Goal: Information Seeking & Learning: Compare options

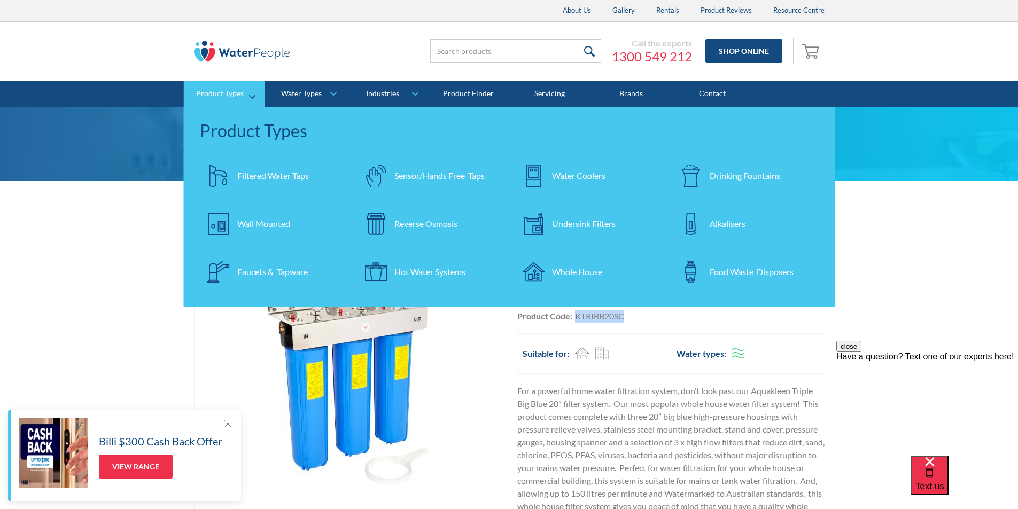
click at [571, 222] on div "Undersink Filters" at bounding box center [584, 224] width 64 height 13
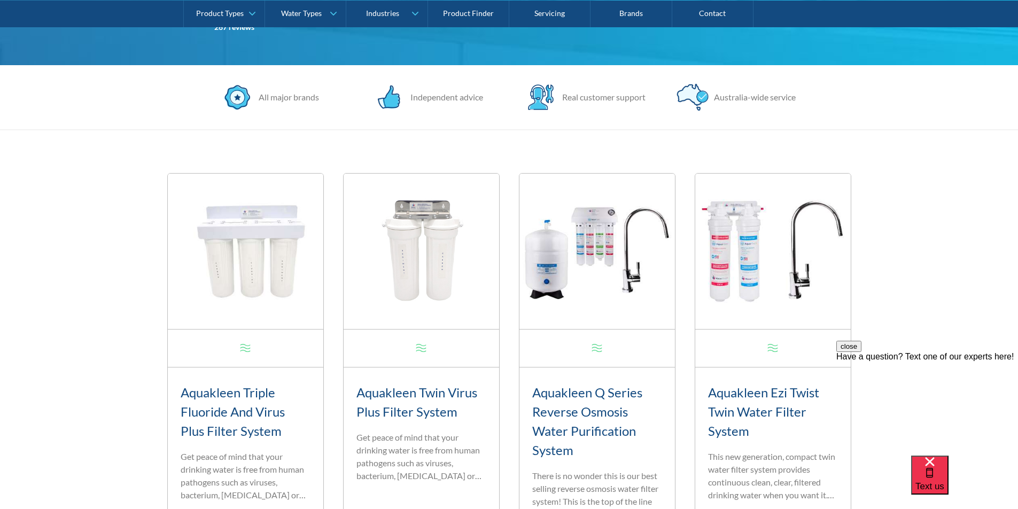
scroll to position [374, 0]
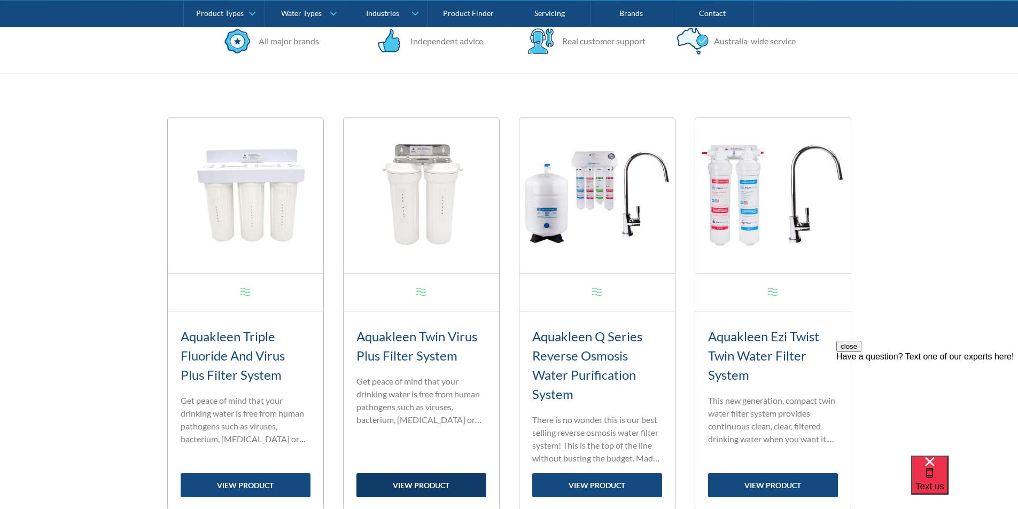
click at [421, 487] on link "view product" at bounding box center [422, 486] width 130 height 24
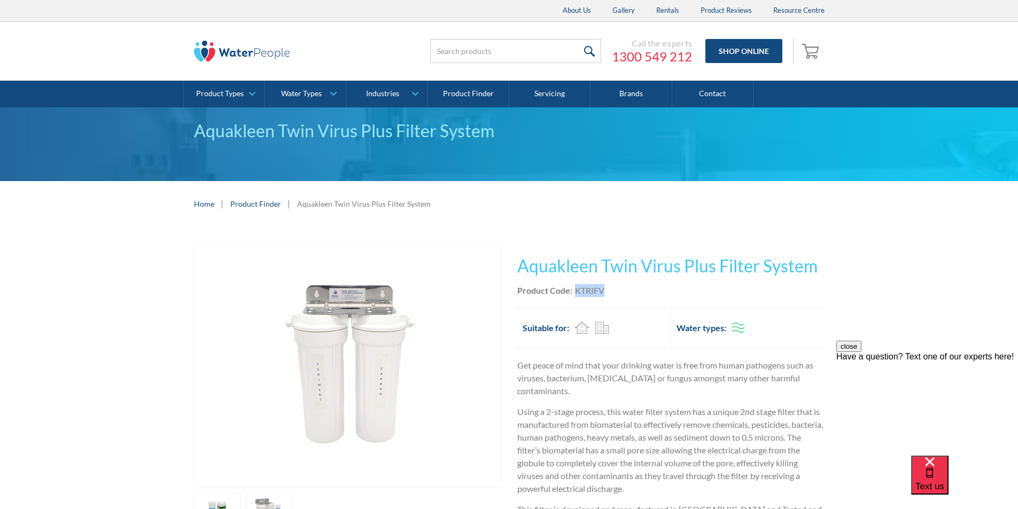
drag, startPoint x: 611, startPoint y: 291, endPoint x: 575, endPoint y: 289, distance: 35.9
click at [575, 288] on div "Product Code: KTRIFV" at bounding box center [671, 290] width 307 height 13
copy div "KTRIFV"
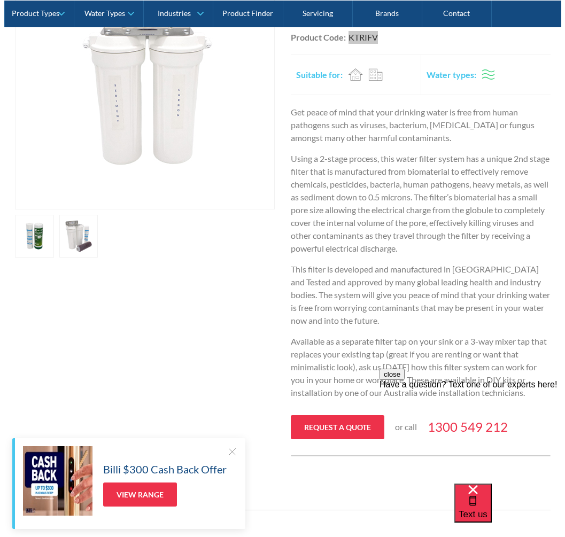
scroll to position [321, 0]
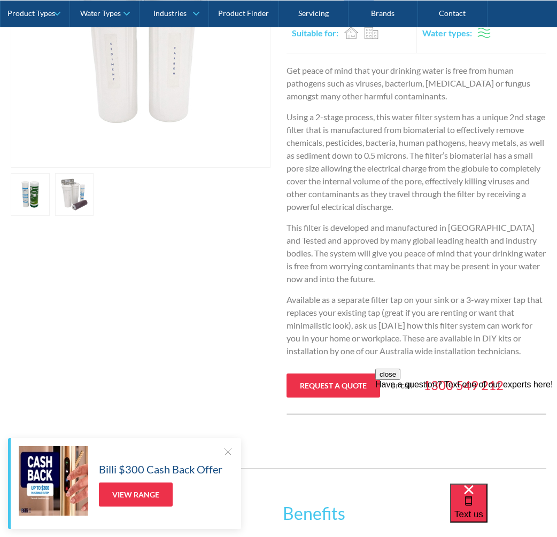
click at [179, 73] on img "open lightbox" at bounding box center [140, 44] width 257 height 245
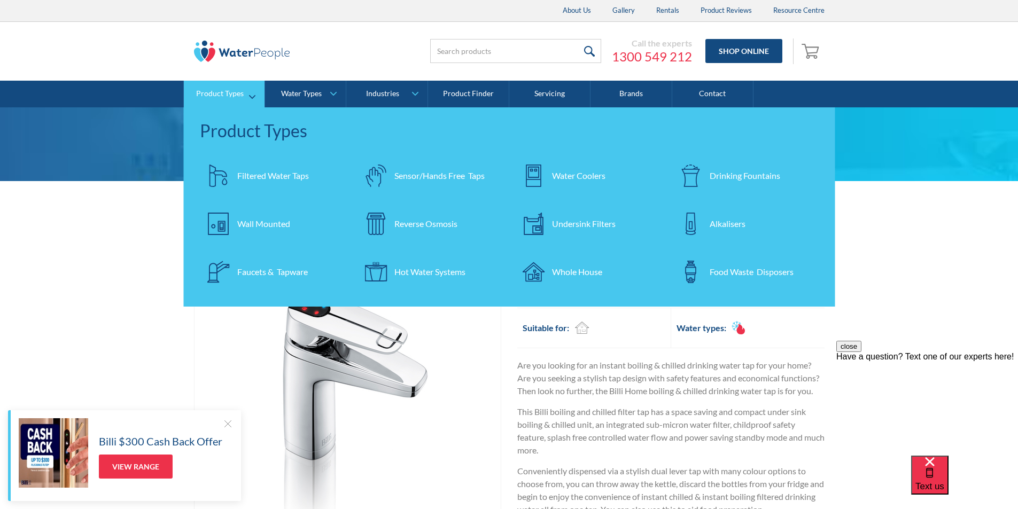
click at [600, 221] on div "Undersink Filters" at bounding box center [584, 224] width 64 height 13
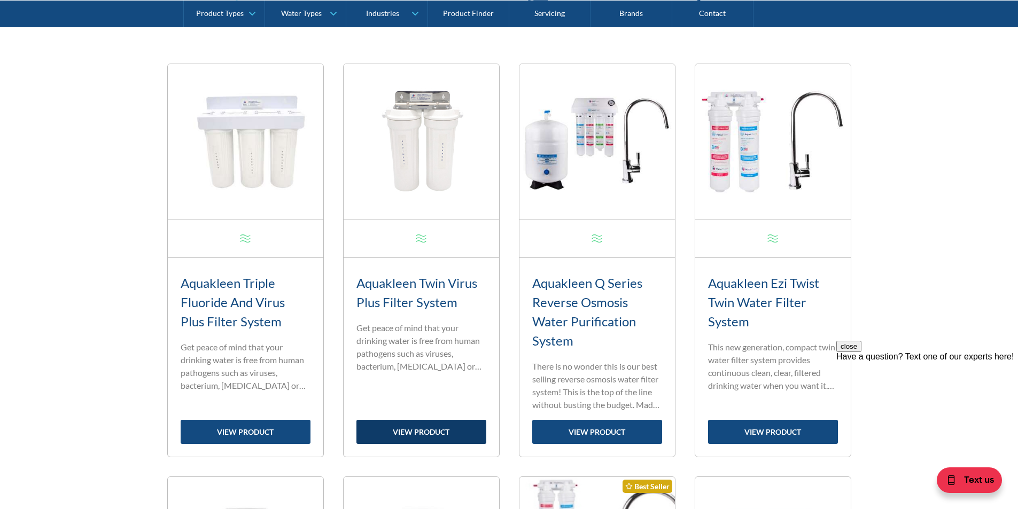
click at [420, 427] on link "view product" at bounding box center [422, 432] width 130 height 24
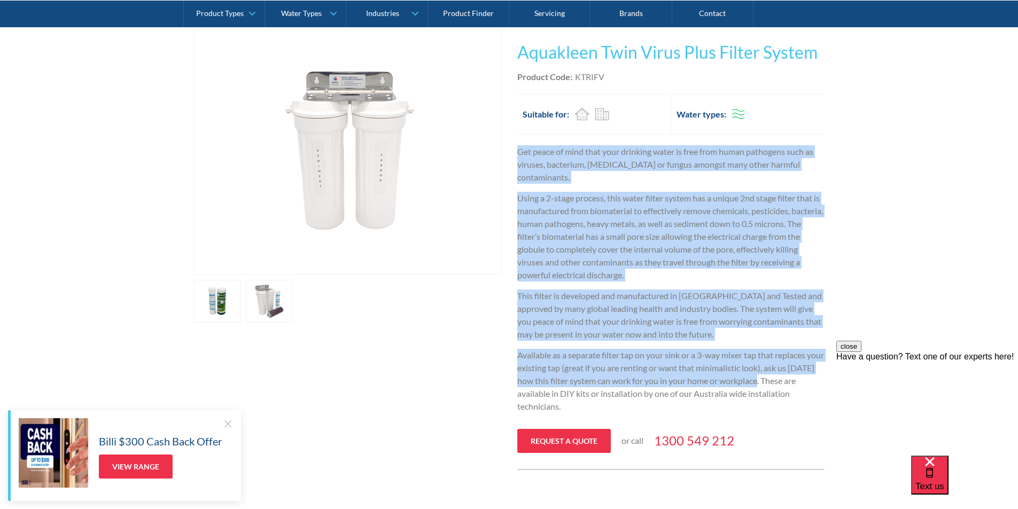
drag, startPoint x: 786, startPoint y: 370, endPoint x: 517, endPoint y: 144, distance: 351.4
click at [518, 144] on div "This tap design is included in our standard range tap options when you purchase…" at bounding box center [671, 250] width 307 height 442
copy div "Get peace of mind that your drinking water is free from human pathogens such as…"
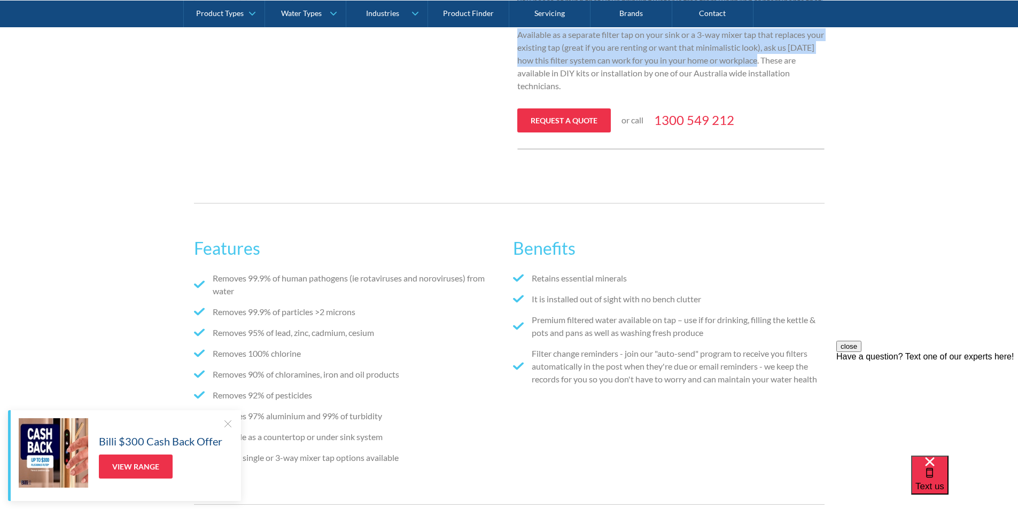
scroll to position [748, 0]
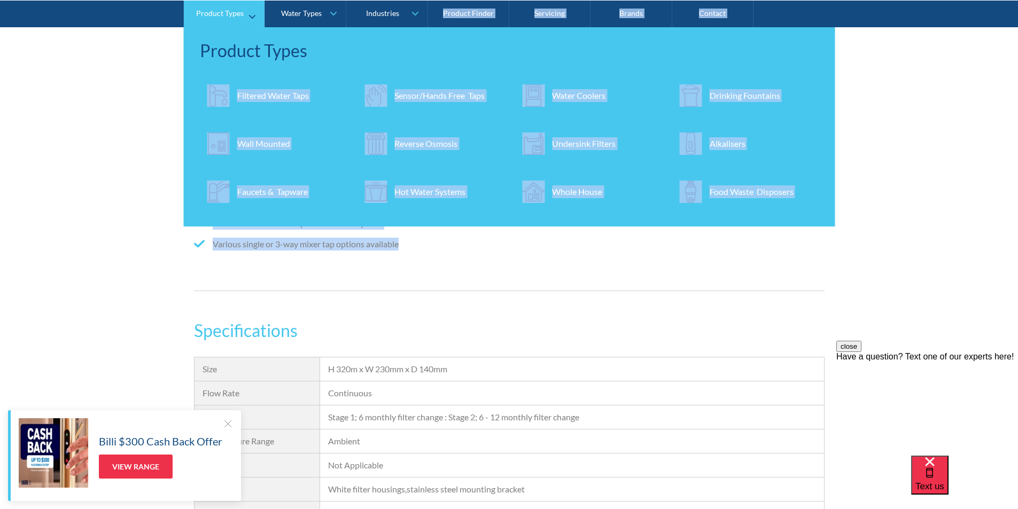
drag, startPoint x: 395, startPoint y: 234, endPoint x: 215, endPoint y: 119, distance: 213.5
click at [211, 109] on body "Christmas Trading Dates: Office Closes Friday December 24th. Open Tuesday Janua…" at bounding box center [509, 239] width 1018 height 1974
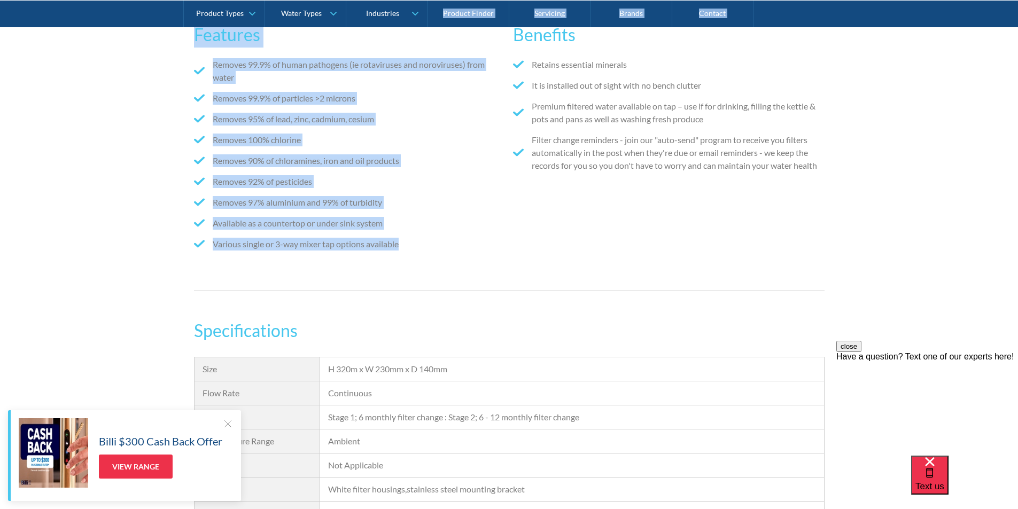
click at [264, 245] on ul "Removes 99.9% of human pathogens (ie rotaviruses and noroviruses) from water Re…" at bounding box center [349, 158] width 311 height 200
click at [400, 253] on div "Removes 99.9% of human pathogens (ie rotaviruses and noroviruses) from water Re…" at bounding box center [349, 163] width 311 height 211
click at [411, 250] on div "Removes 99.9% of human pathogens (ie rotaviruses and noroviruses) from water Re…" at bounding box center [349, 163] width 311 height 211
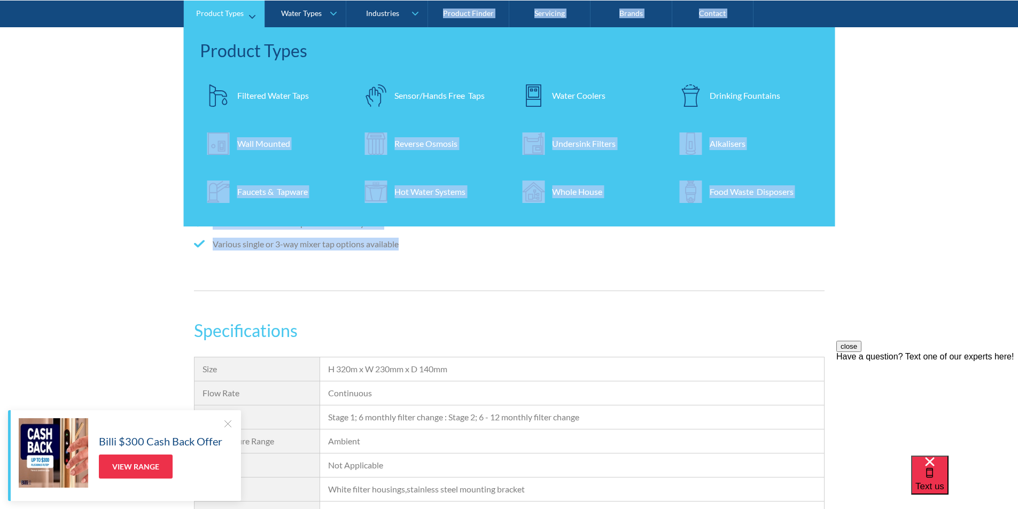
drag, startPoint x: 422, startPoint y: 238, endPoint x: 218, endPoint y: 147, distance: 223.5
click at [219, 146] on body "Christmas Trading Dates: Office Closes Friday December 24th. Open Tuesday Janua…" at bounding box center [509, 239] width 1018 height 1974
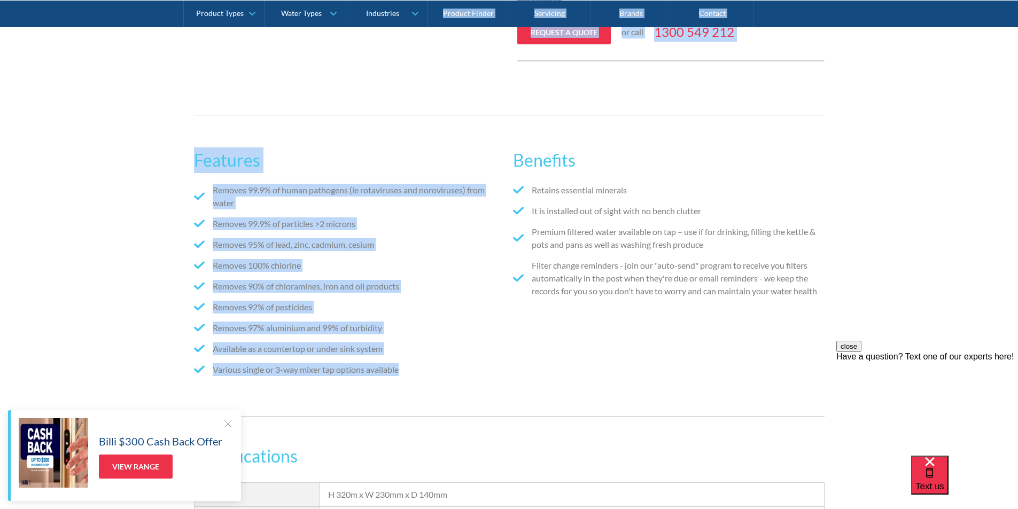
scroll to position [642, 0]
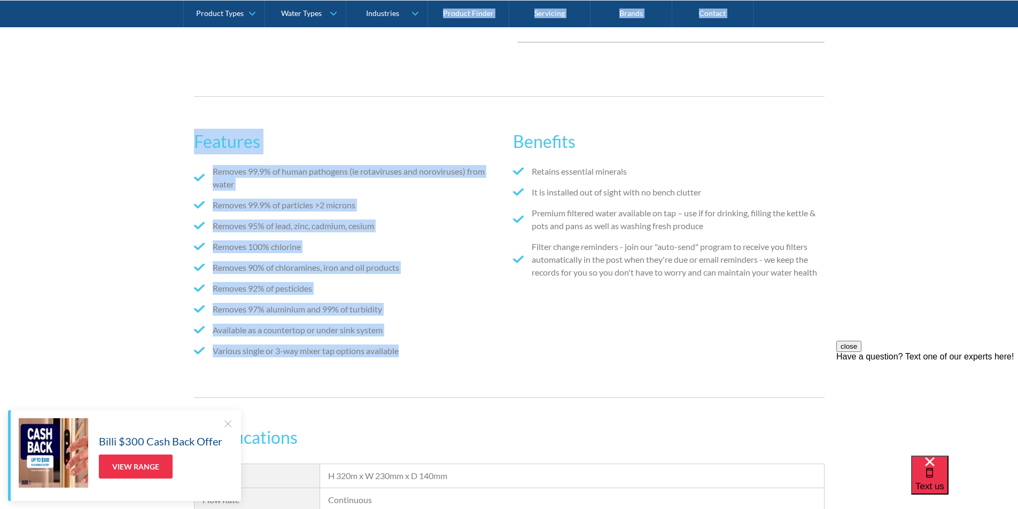
copy body "Wall Mounted Reverse Osmosis Undersink Filters Alkalisers Faucets & Tapware Hot…"
click at [281, 129] on h2 "Features" at bounding box center [349, 142] width 311 height 26
drag, startPoint x: 196, startPoint y: 128, endPoint x: 393, endPoint y: 344, distance: 292.5
click at [403, 352] on div "Features Removes 99.9% of human pathogens (ie rotaviruses and noroviruses) from…" at bounding box center [509, 247] width 1018 height 334
copy div "Features Removes 99.9% of human pathogens (ie rotaviruses and noroviruses) from…"
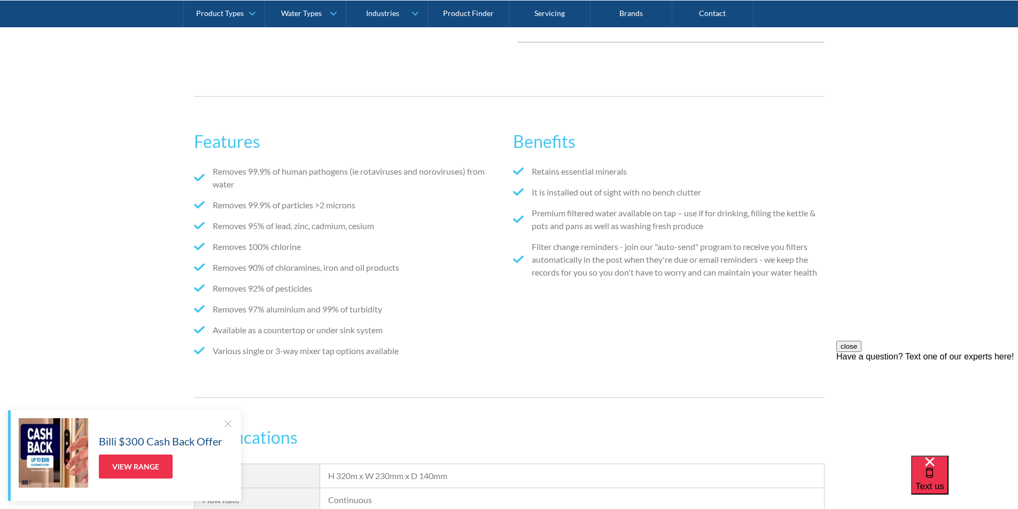
click at [794, 285] on div "Benefits Retains essential minerals It is installed out of sight with no bench …" at bounding box center [668, 247] width 311 height 258
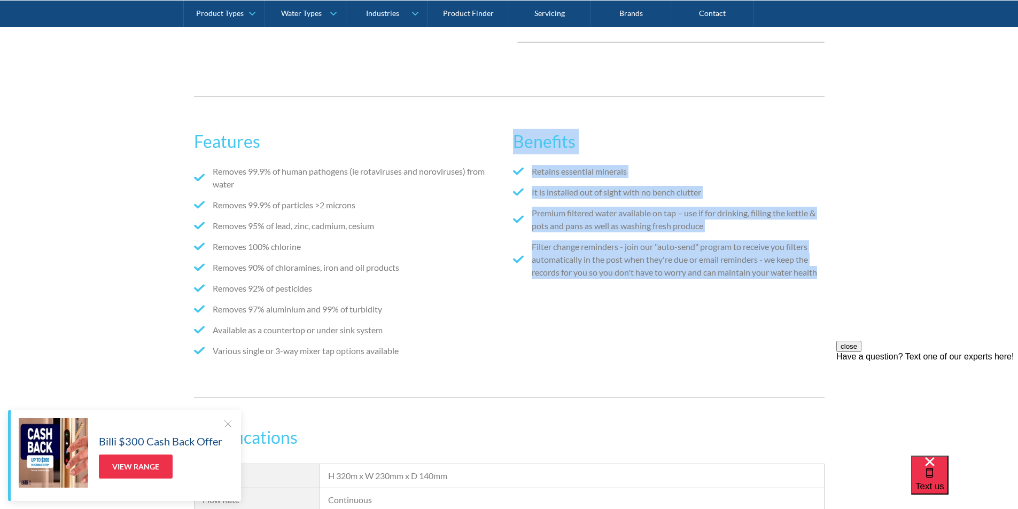
drag, startPoint x: 827, startPoint y: 259, endPoint x: 515, endPoint y: 129, distance: 337.2
click at [515, 128] on div "Features Removes 99.9% of human pathogens (ie rotaviruses and noroviruses) from…" at bounding box center [509, 247] width 1018 height 334
copy div "Benefits Retains essential minerals It is installed out of sight with no bench …"
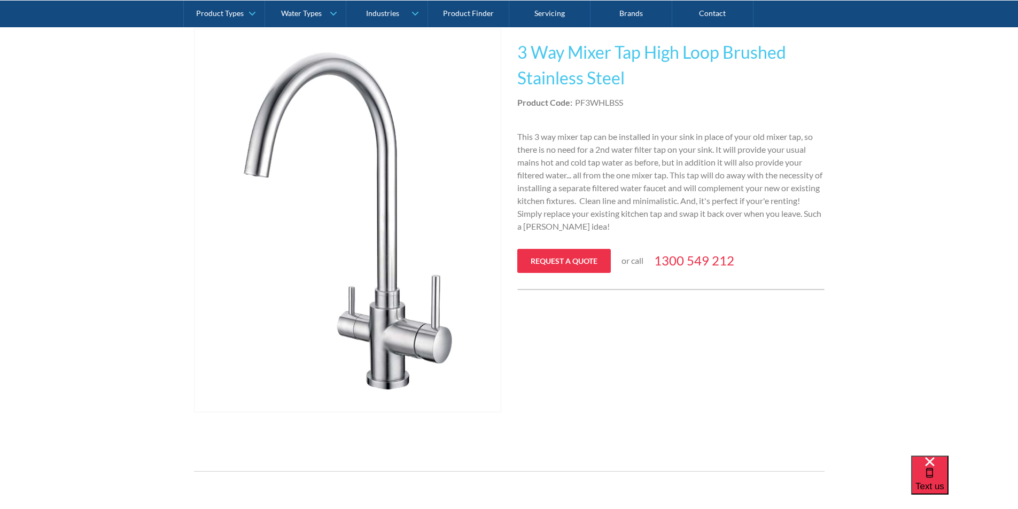
click at [390, 254] on img "open lightbox" at bounding box center [348, 220] width 306 height 383
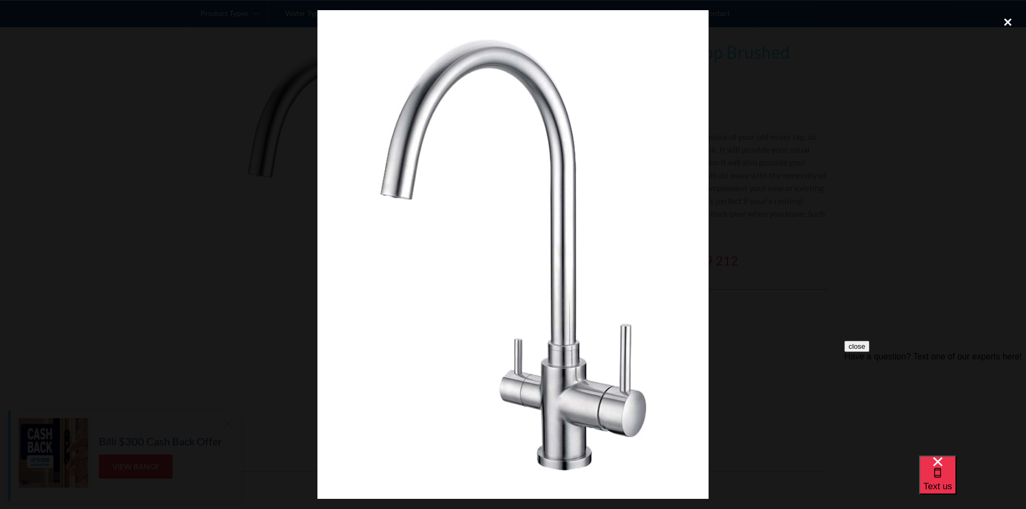
click at [1001, 20] on div "close lightbox" at bounding box center [1008, 22] width 36 height 24
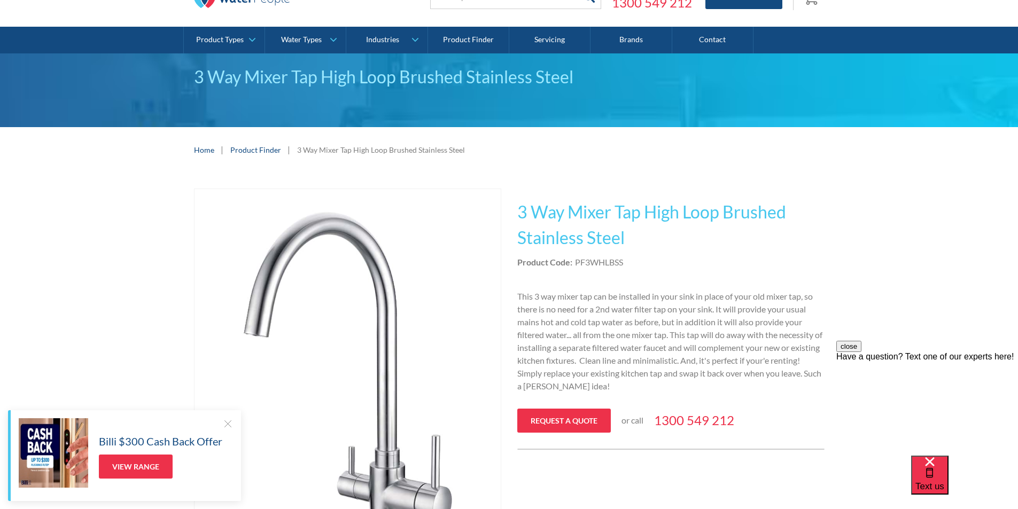
scroll to position [53, 0]
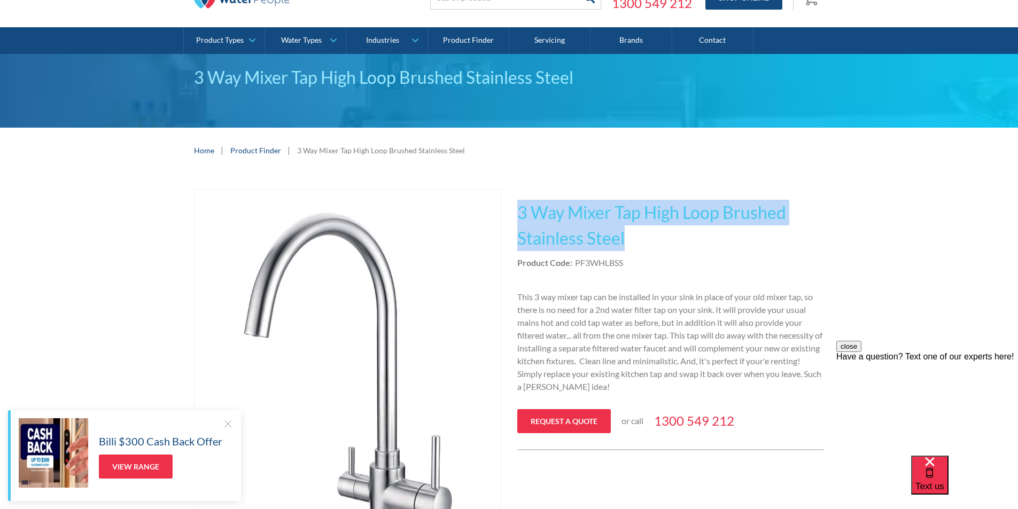
drag, startPoint x: 609, startPoint y: 237, endPoint x: 519, endPoint y: 220, distance: 92.0
click at [519, 220] on h1 "3 Way Mixer Tap High Loop Brushed Stainless Steel" at bounding box center [671, 225] width 307 height 51
copy h1 "3 Way Mixer Tap High Loop Brushed Stainless Steel"
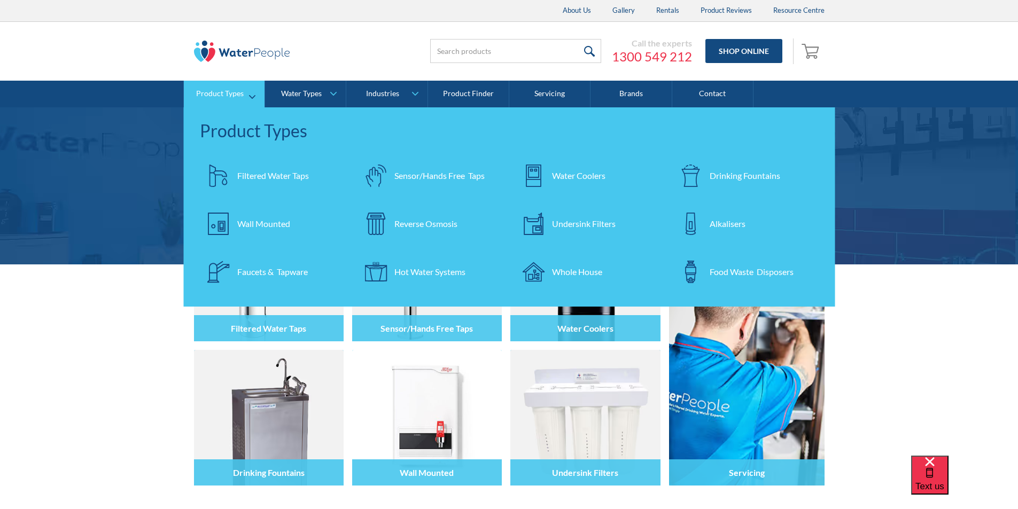
click at [562, 172] on div "Water Coolers" at bounding box center [578, 175] width 53 height 13
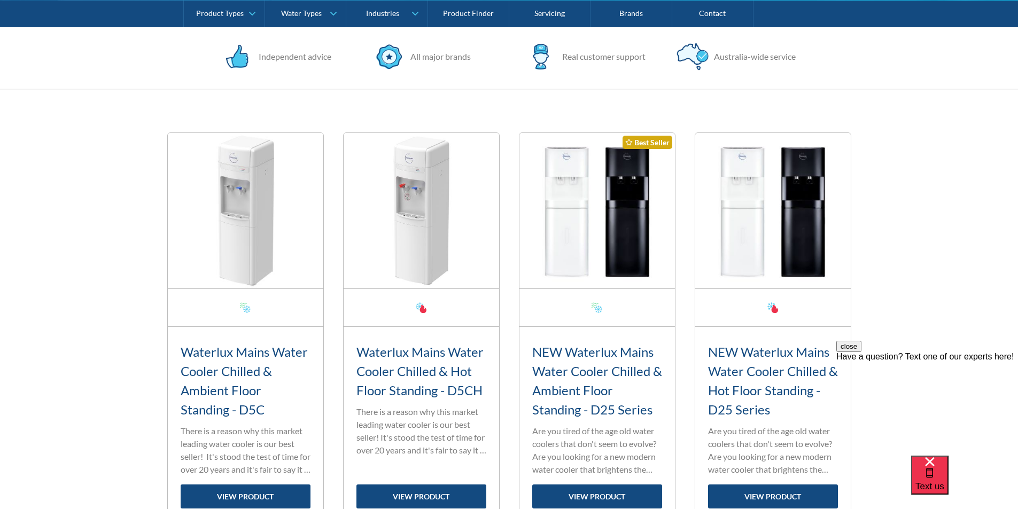
scroll to position [374, 0]
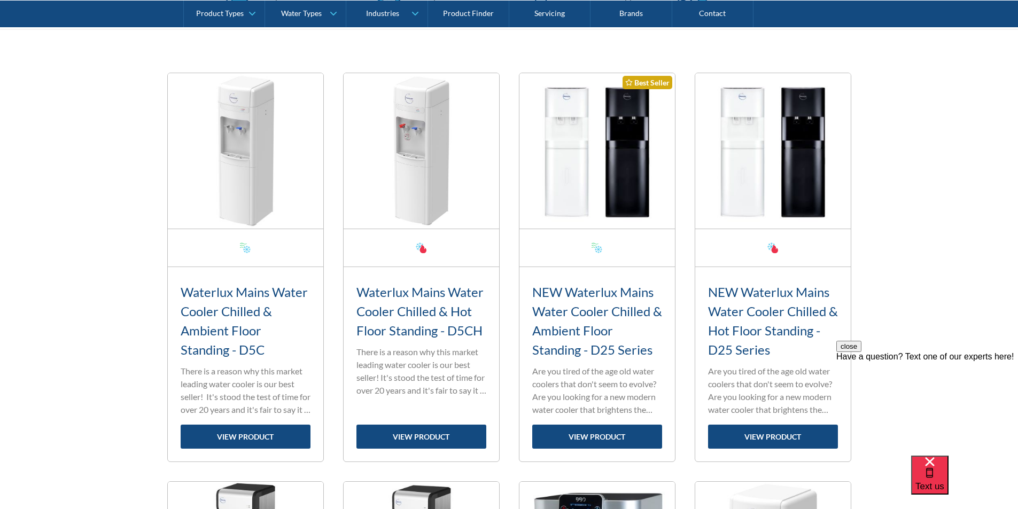
click at [747, 303] on h3 "NEW Waterlux Mains Water Cooler Chilled & Hot Floor Standing - D25 Series" at bounding box center [773, 321] width 130 height 77
click at [773, 439] on link "view product" at bounding box center [773, 437] width 130 height 24
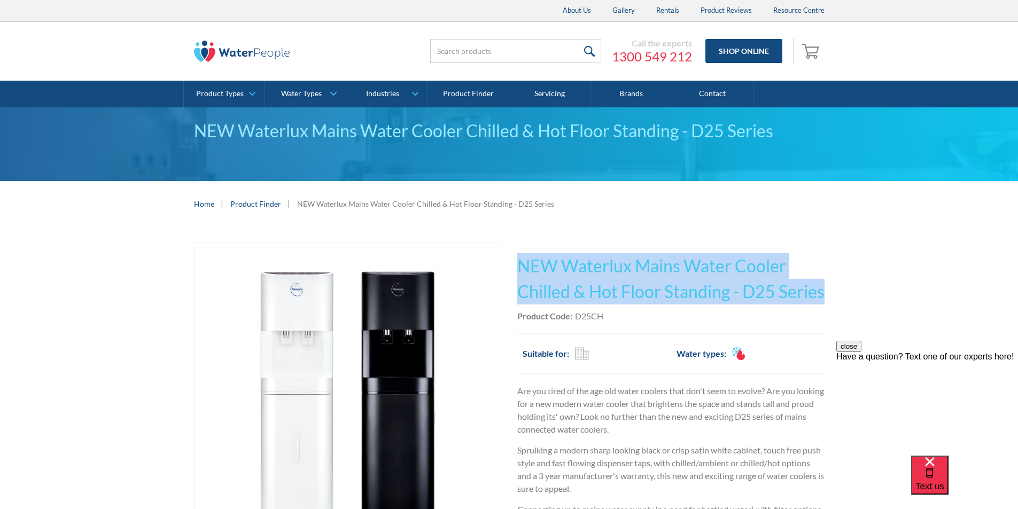
drag, startPoint x: 837, startPoint y: 285, endPoint x: 519, endPoint y: 265, distance: 319.3
click at [519, 264] on div "Play video Fits Most Brands Best Seller No items found. This tap design is incl…" at bounding box center [509, 447] width 1018 height 440
copy h1 "NEW Waterlux Mains Water Cooler Chilled & Hot Floor Standing - D25 Series"
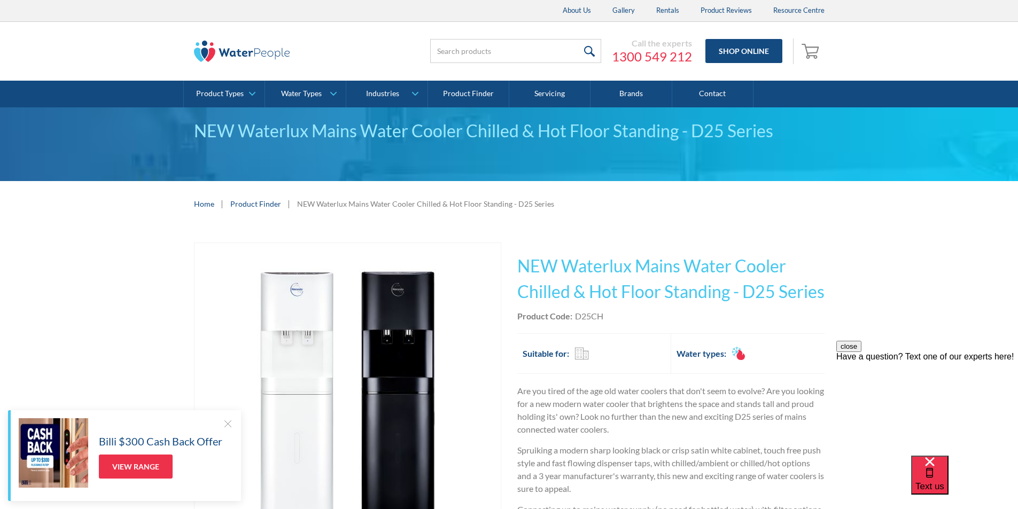
click at [617, 321] on div "Product Code: D25CH" at bounding box center [671, 316] width 307 height 13
drag, startPoint x: 610, startPoint y: 314, endPoint x: 573, endPoint y: 313, distance: 36.9
click at [573, 313] on div "Product Code: D25CH" at bounding box center [671, 316] width 307 height 13
copy div "D25CH"
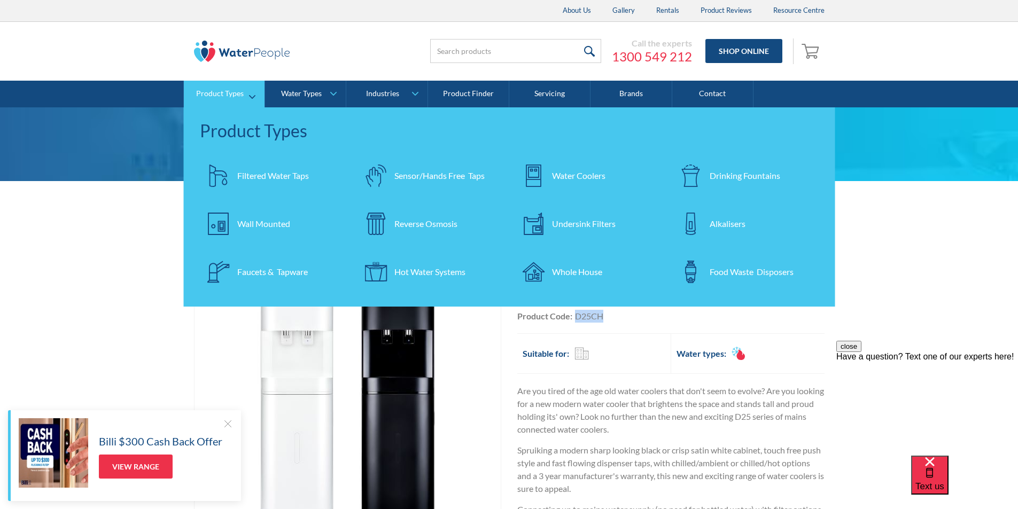
click at [272, 172] on div "Filtered Water Taps" at bounding box center [273, 175] width 72 height 13
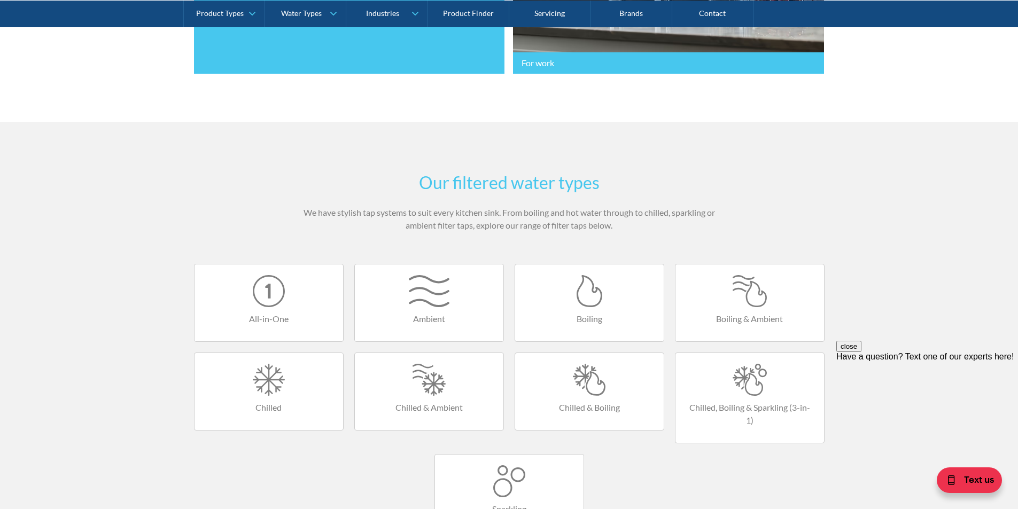
scroll to position [428, 0]
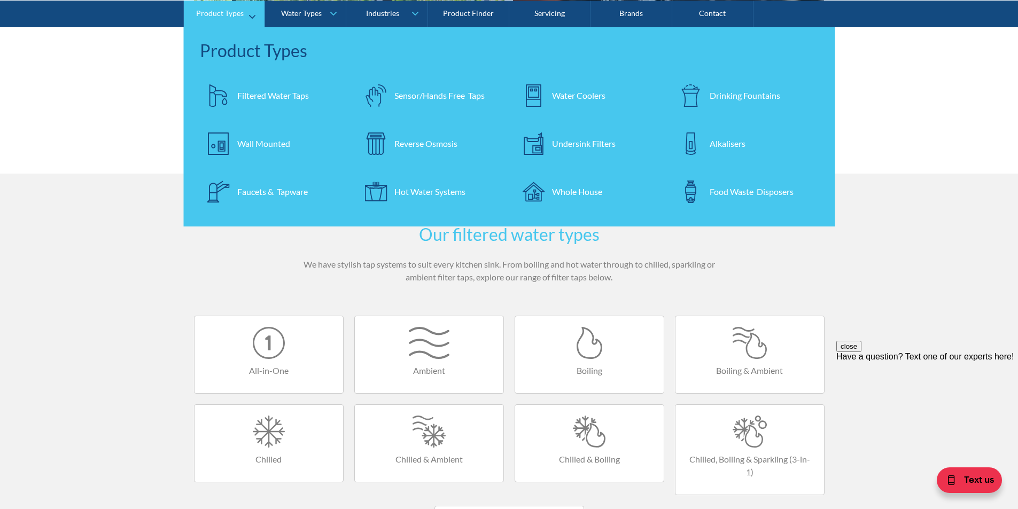
click at [588, 145] on div "Undersink Filters" at bounding box center [584, 143] width 64 height 13
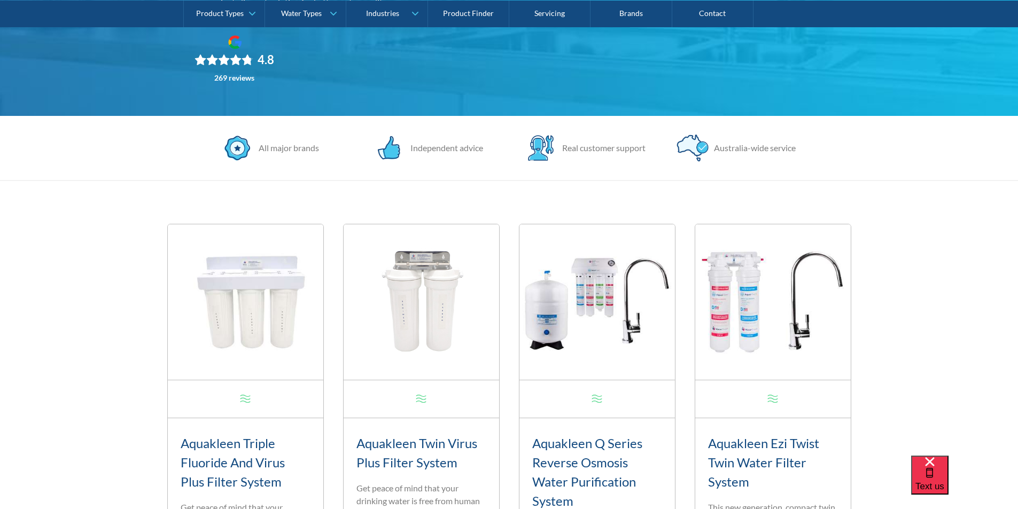
click at [725, 285] on img at bounding box center [774, 303] width 156 height 156
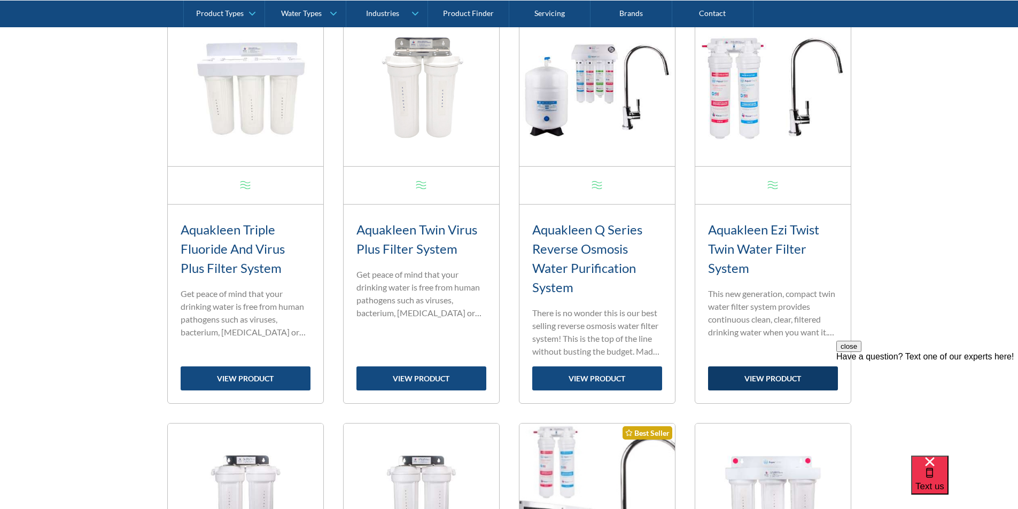
click at [776, 382] on link "view product" at bounding box center [773, 379] width 130 height 24
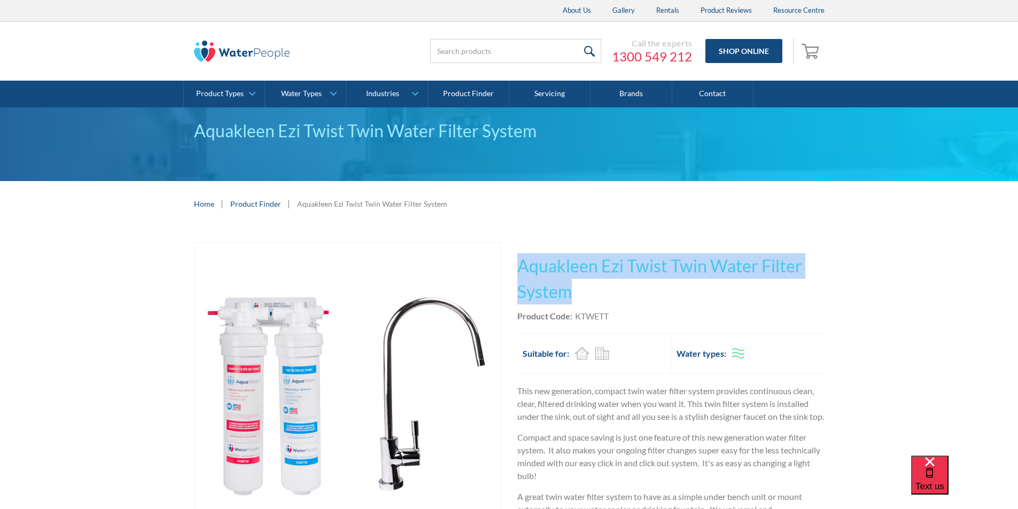
drag, startPoint x: 571, startPoint y: 288, endPoint x: 516, endPoint y: 262, distance: 61.0
click at [516, 262] on div "Play video Fits Most Brands Best Seller No items found. This tap design is incl…" at bounding box center [509, 415] width 631 height 344
copy h1 "Aquakleen Ezi Twist Twin Water Filter System"
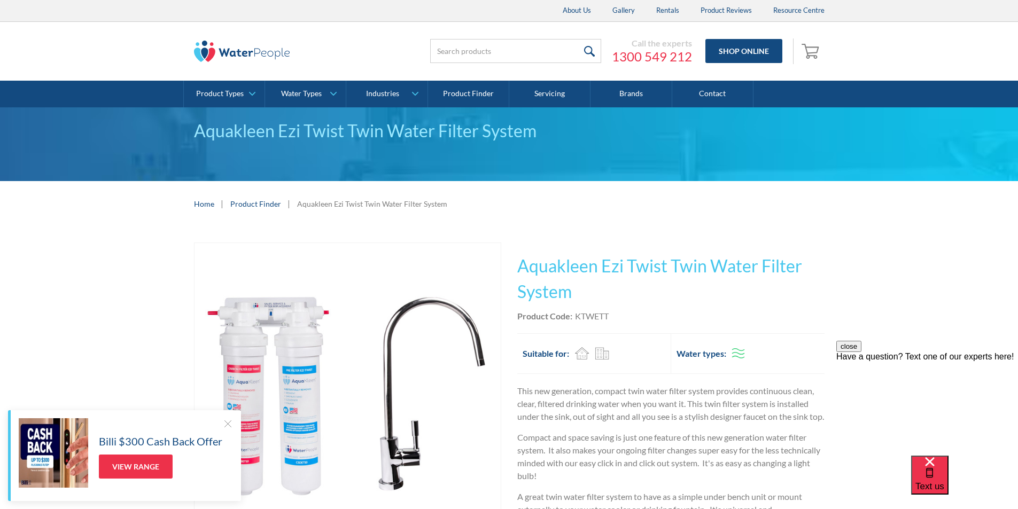
click at [614, 315] on div "Product Code: KTWETT" at bounding box center [671, 316] width 307 height 13
drag, startPoint x: 614, startPoint y: 315, endPoint x: 596, endPoint y: 315, distance: 18.2
click at [596, 315] on div "Product Code: KTWETT" at bounding box center [671, 316] width 307 height 13
copy div "KTWETT"
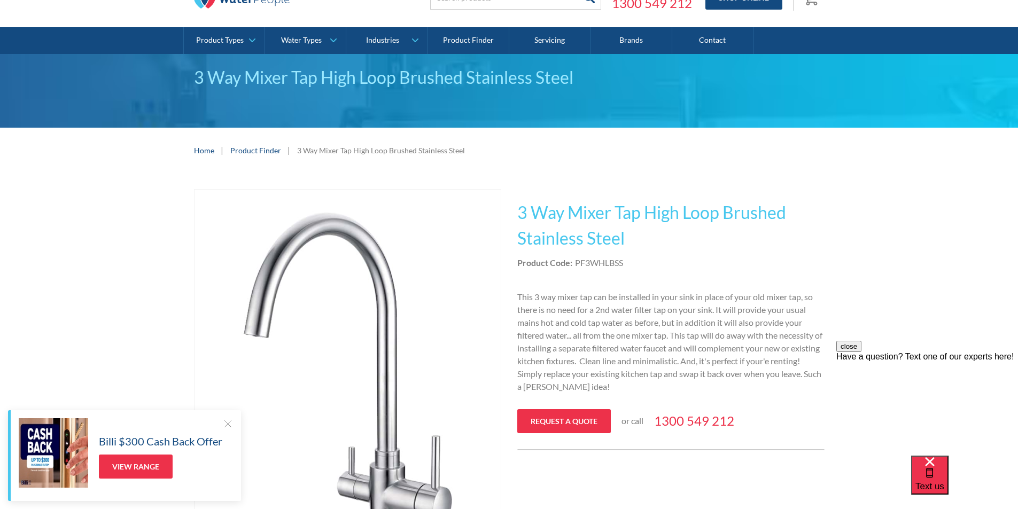
click at [531, 164] on div "Home | Product Finder | 3 Way Mixer Tap High Loop Brushed Stainless Steel" at bounding box center [509, 150] width 1018 height 45
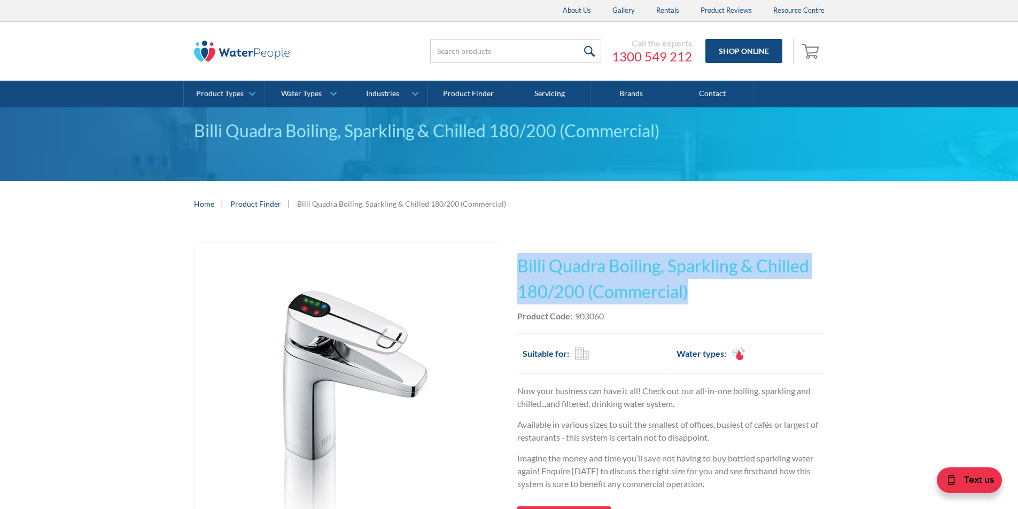
drag, startPoint x: 685, startPoint y: 289, endPoint x: 522, endPoint y: 254, distance: 167.4
click at [522, 254] on h1 "Billi Quadra Boiling, Sparkling & Chilled 180/200 (Commercial)" at bounding box center [671, 278] width 307 height 51
copy h1 "Billi Quadra Boiling, Sparkling & Chilled 180/200 (Commercial)"
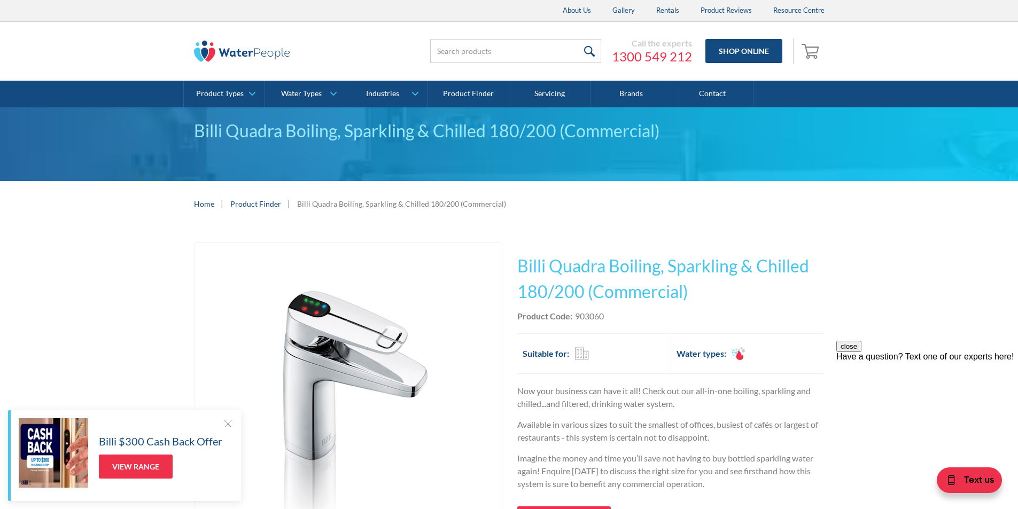
click at [612, 311] on div "Product Code: 903060" at bounding box center [671, 316] width 307 height 13
drag, startPoint x: 610, startPoint y: 314, endPoint x: 576, endPoint y: 314, distance: 33.7
click at [576, 314] on div "Product Code: 903060" at bounding box center [671, 316] width 307 height 13
copy div "903060"
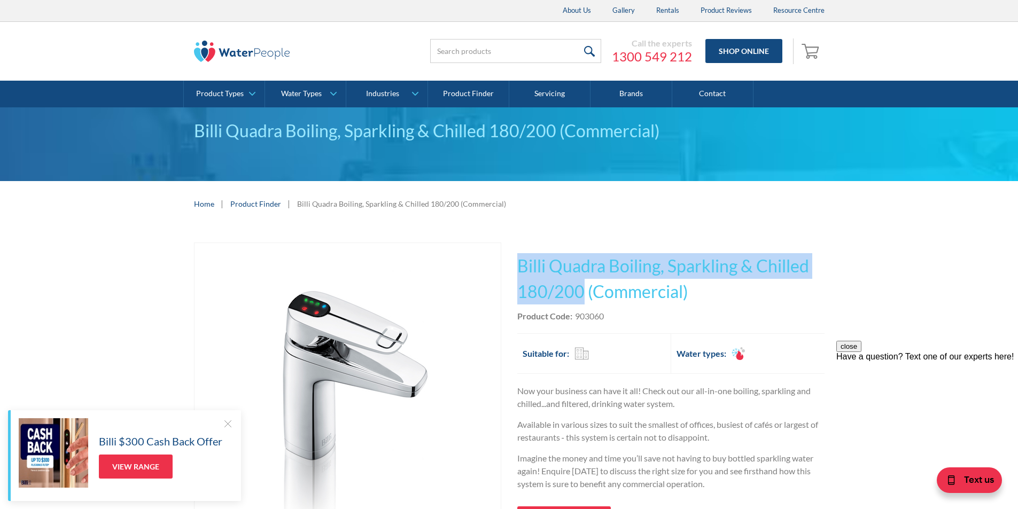
drag, startPoint x: 584, startPoint y: 291, endPoint x: 520, endPoint y: 255, distance: 73.7
click at [520, 255] on h1 "Billi Quadra Boiling, Sparkling & Chilled 180/200 (Commercial)" at bounding box center [671, 278] width 307 height 51
copy h1 "Billi Quadra Boiling, Sparkling & Chilled 180/200"
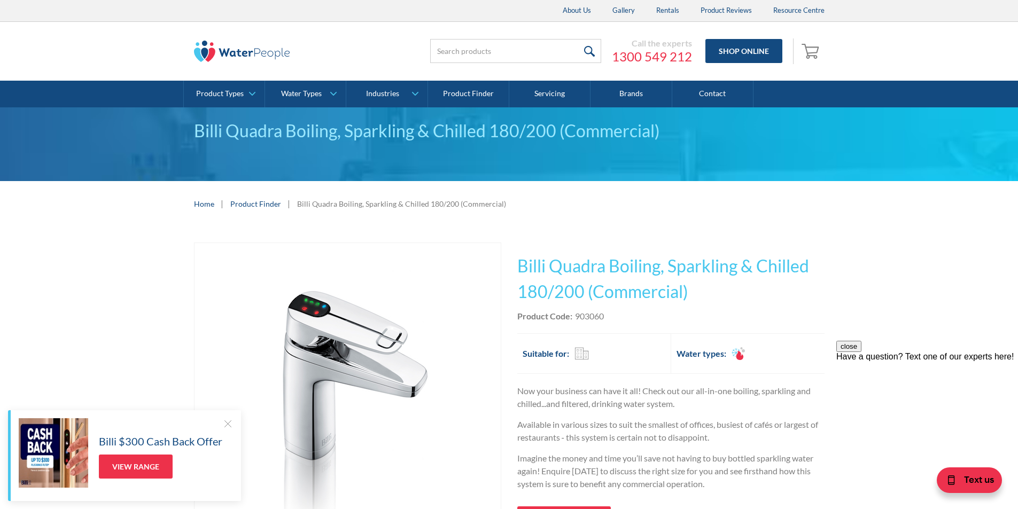
click at [609, 315] on div "Product Code: 903060" at bounding box center [671, 316] width 307 height 13
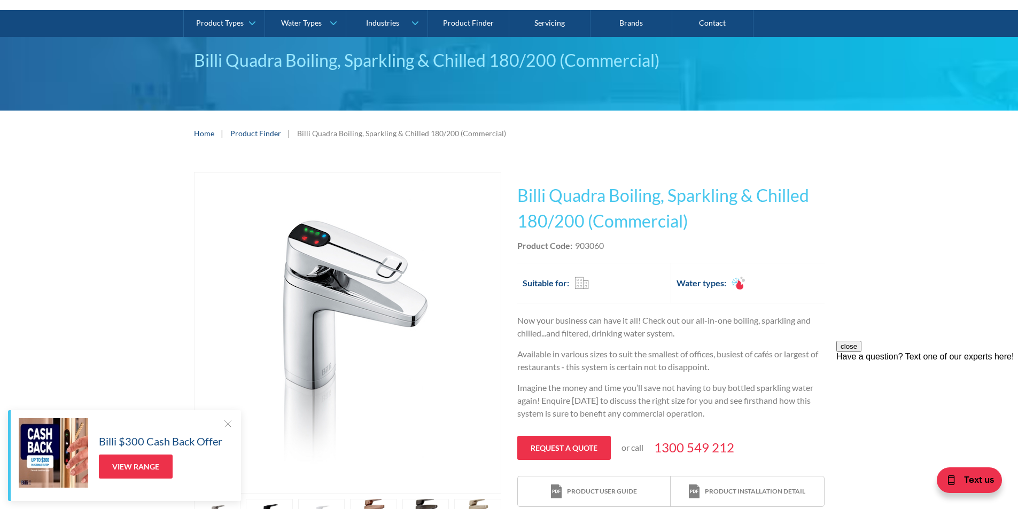
scroll to position [53, 0]
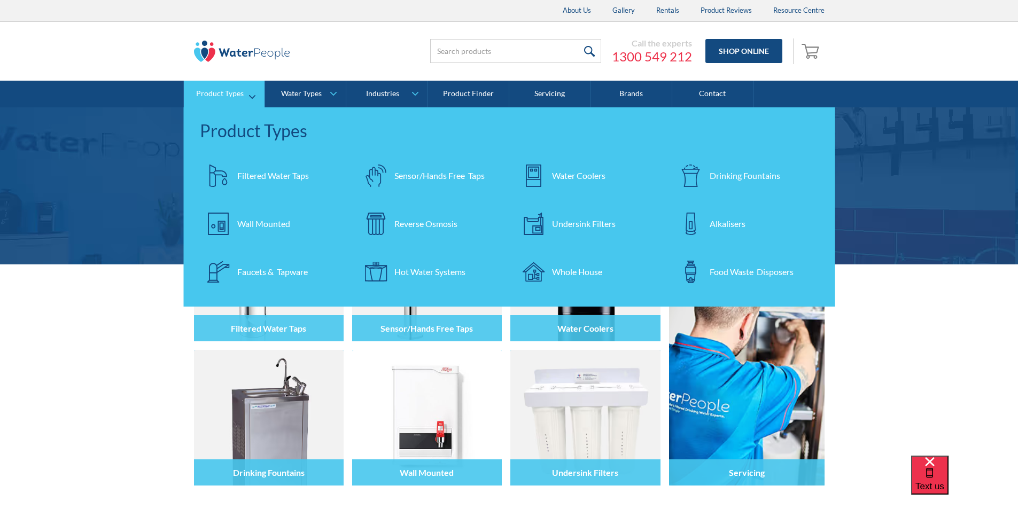
click at [260, 176] on div "Filtered Water Taps" at bounding box center [273, 175] width 72 height 13
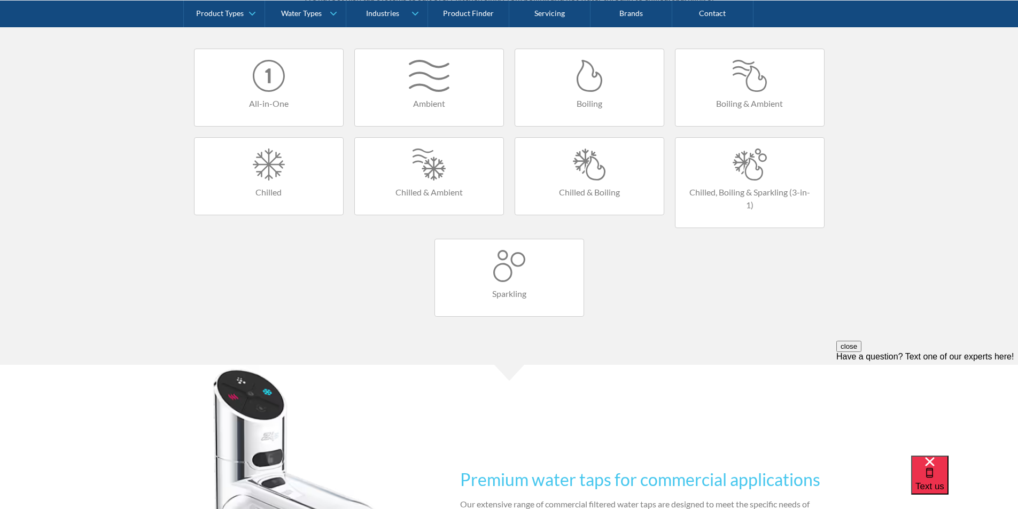
click at [755, 161] on div at bounding box center [749, 165] width 127 height 32
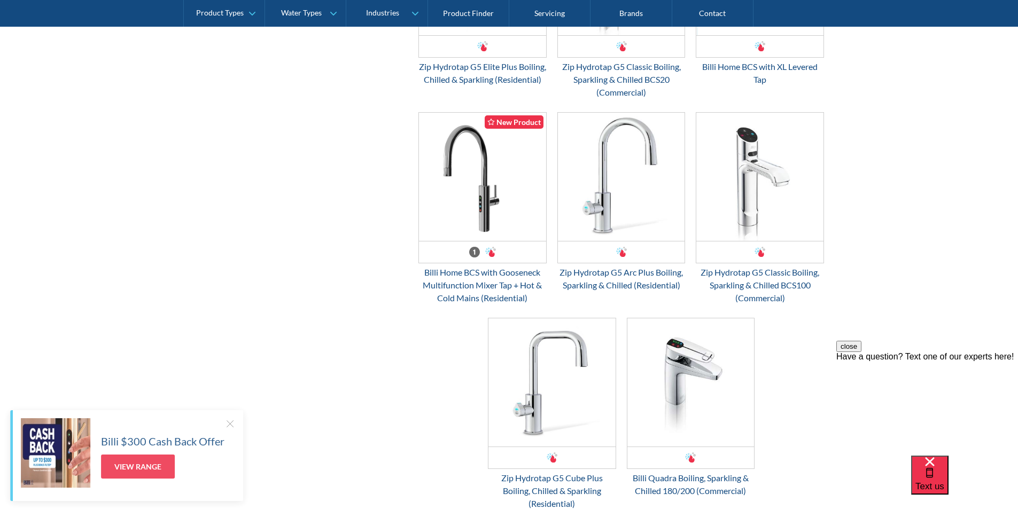
scroll to position [1123, 0]
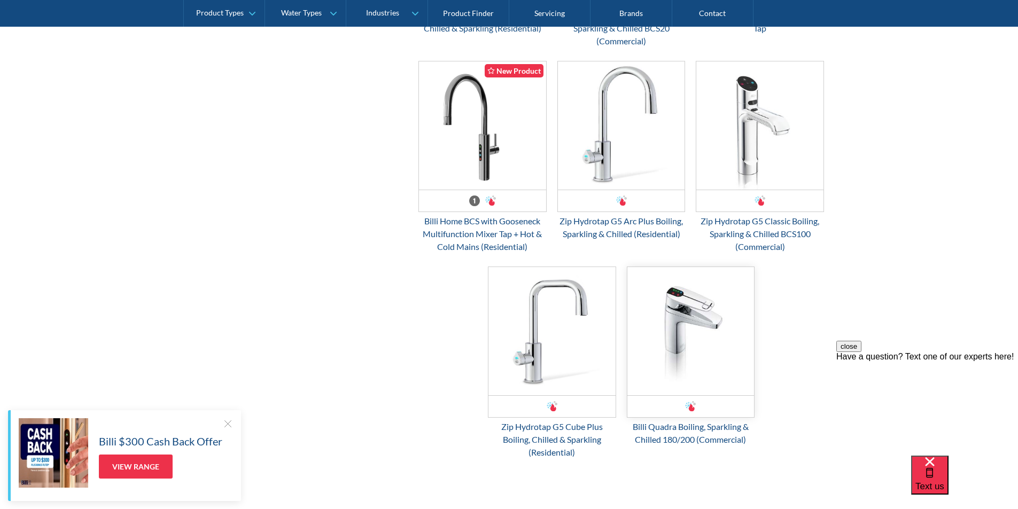
click at [676, 351] on img "Email Form 3" at bounding box center [691, 331] width 127 height 128
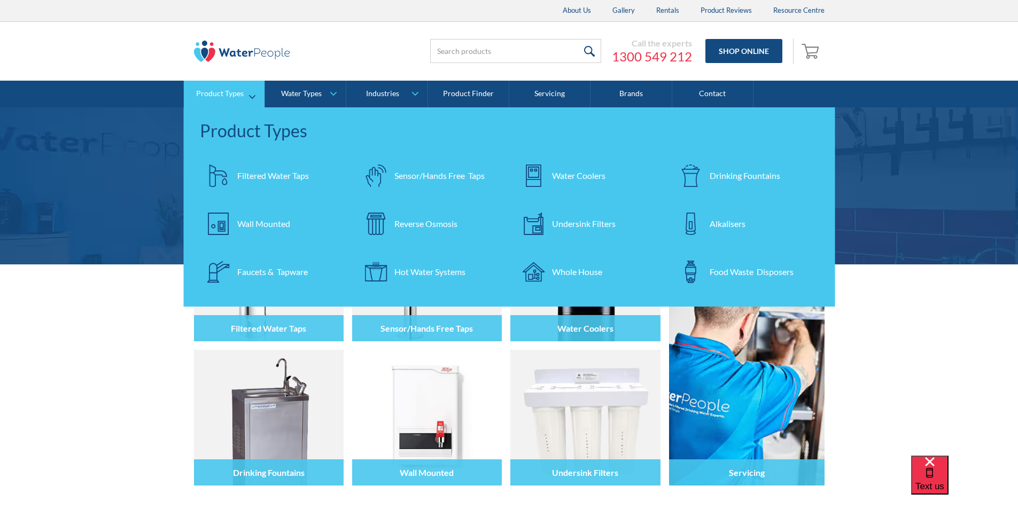
click at [275, 177] on div "Filtered Water Taps" at bounding box center [273, 175] width 72 height 13
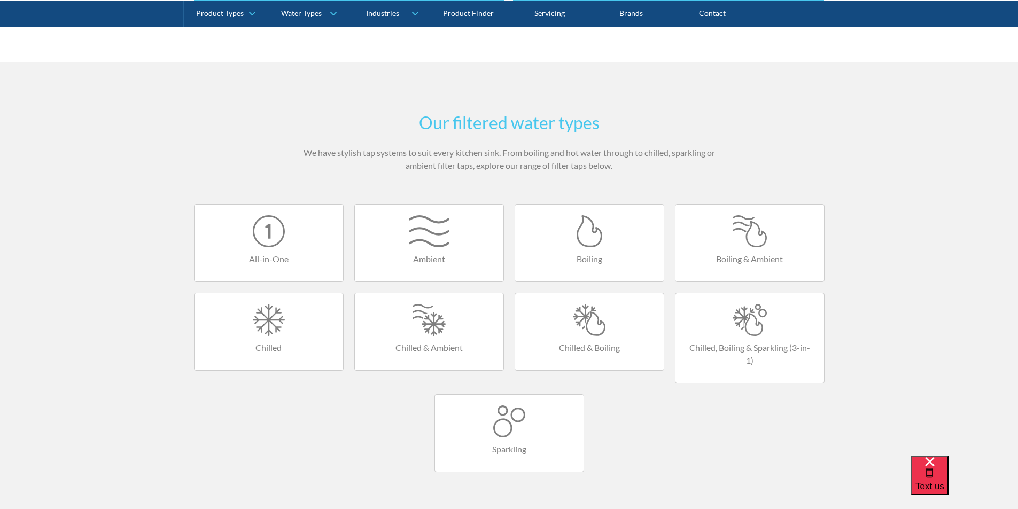
scroll to position [695, 0]
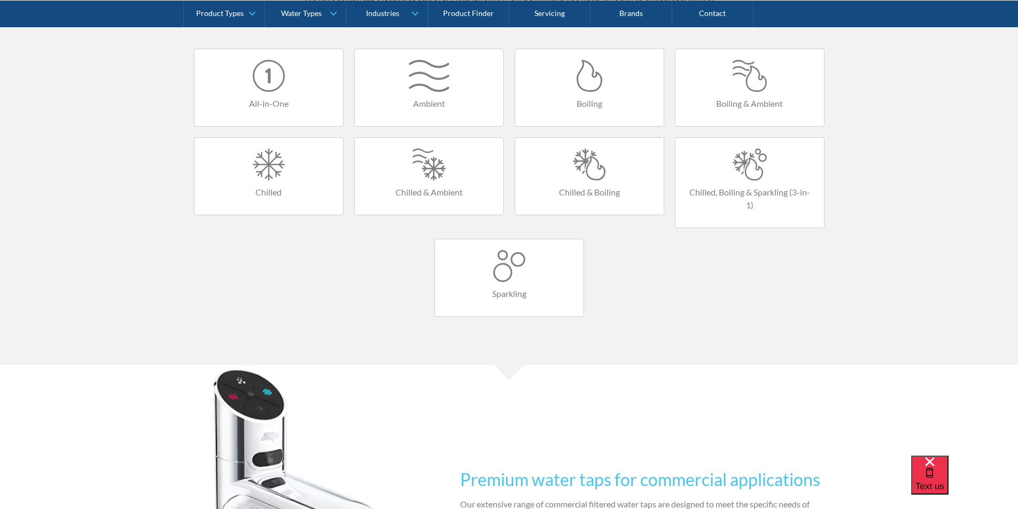
click at [739, 171] on div at bounding box center [749, 165] width 127 height 32
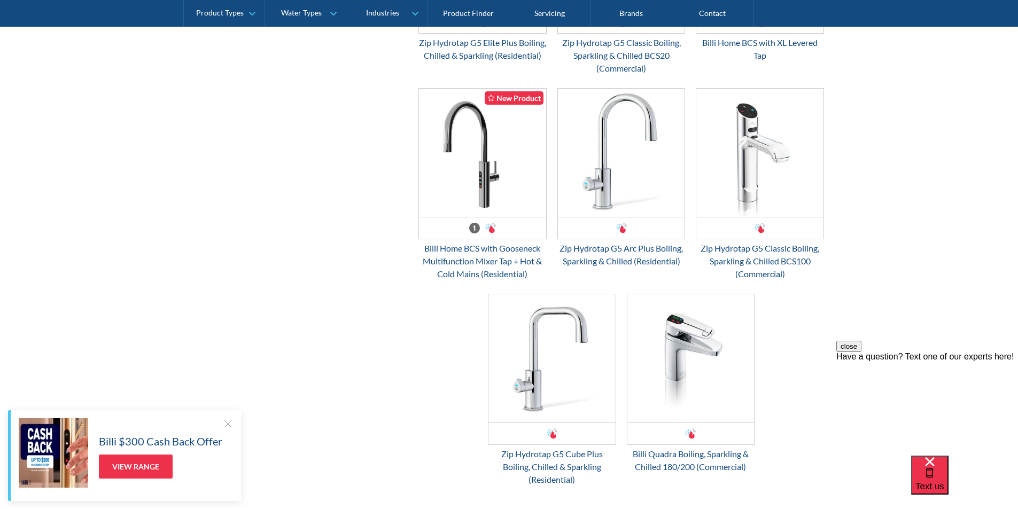
scroll to position [1123, 0]
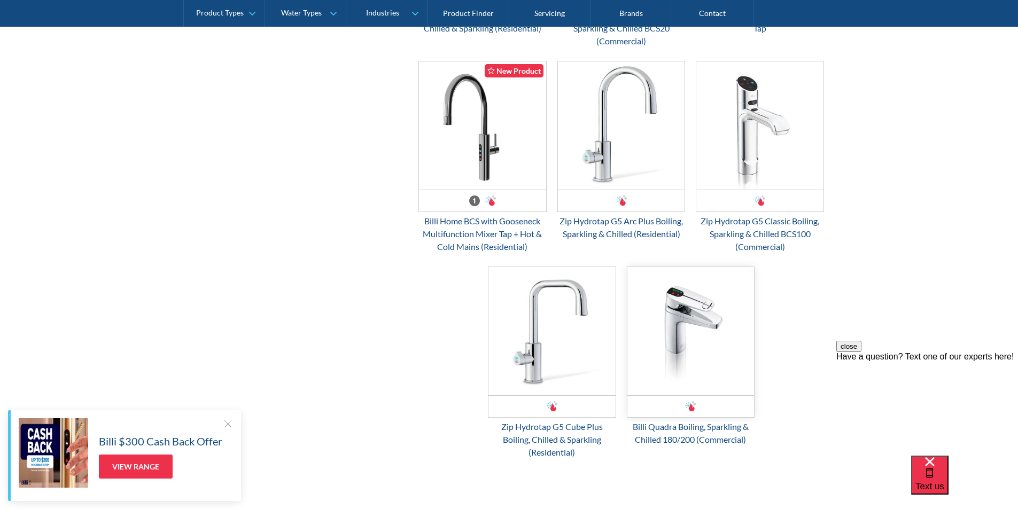
click at [670, 333] on img "Email Form 3" at bounding box center [691, 331] width 127 height 128
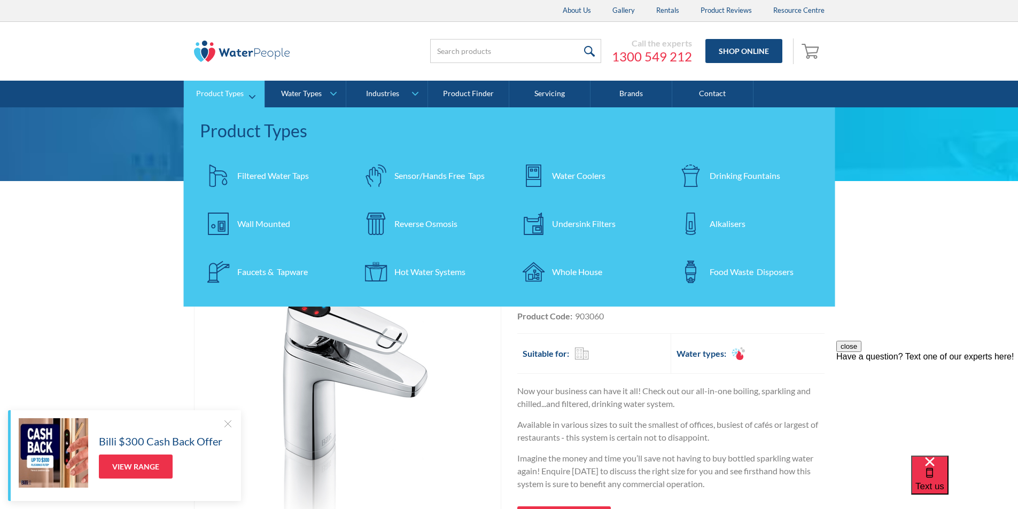
click at [271, 177] on div "Filtered Water Taps" at bounding box center [273, 175] width 72 height 13
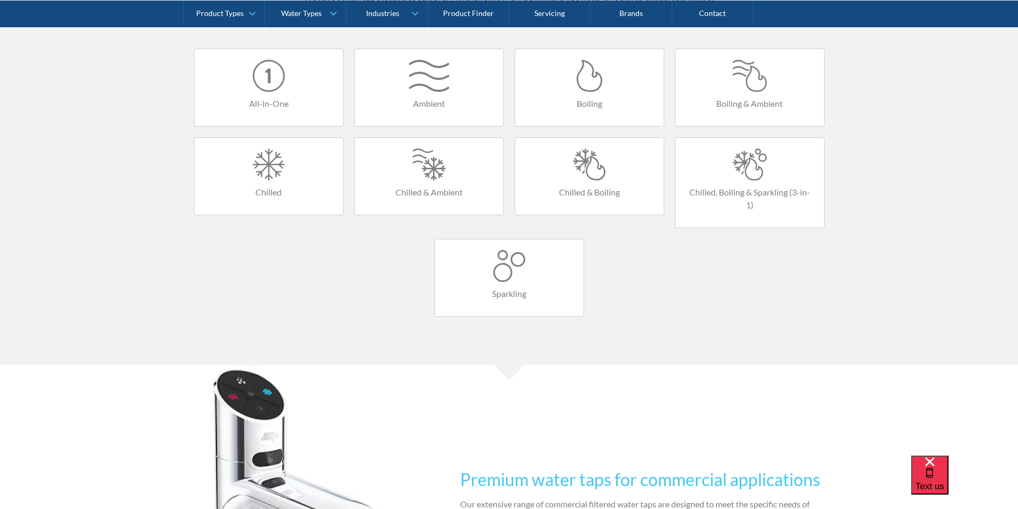
click at [590, 172] on div at bounding box center [589, 165] width 127 height 32
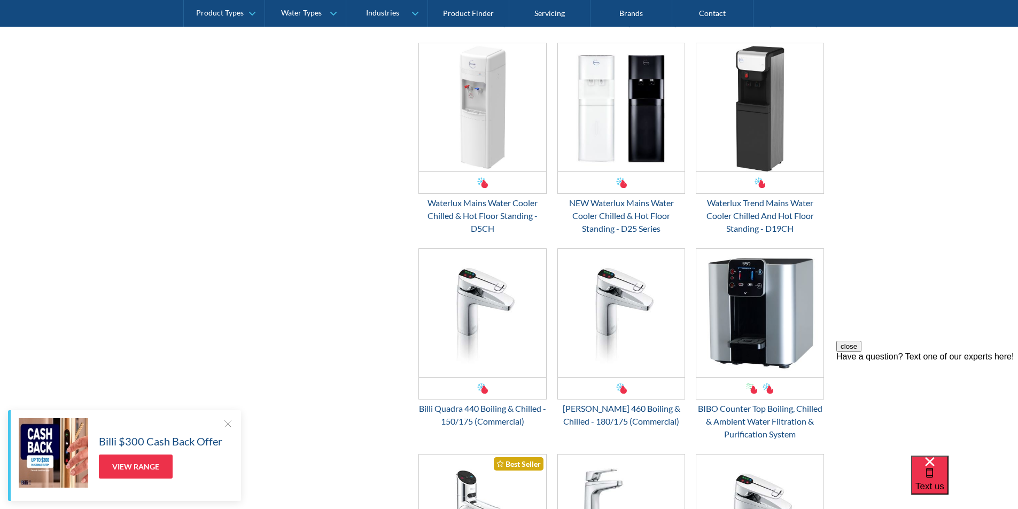
scroll to position [962, 0]
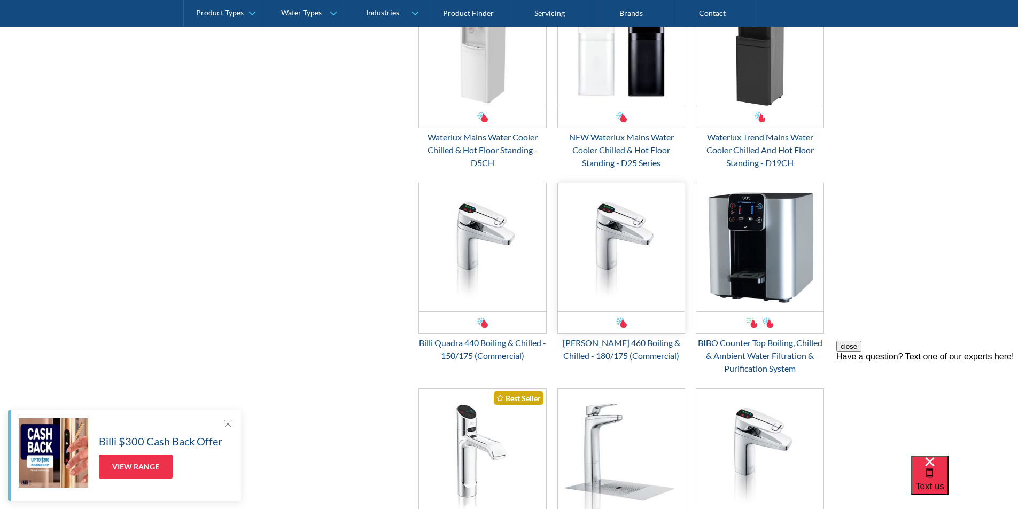
click at [603, 252] on img "Email Form 3" at bounding box center [621, 247] width 127 height 128
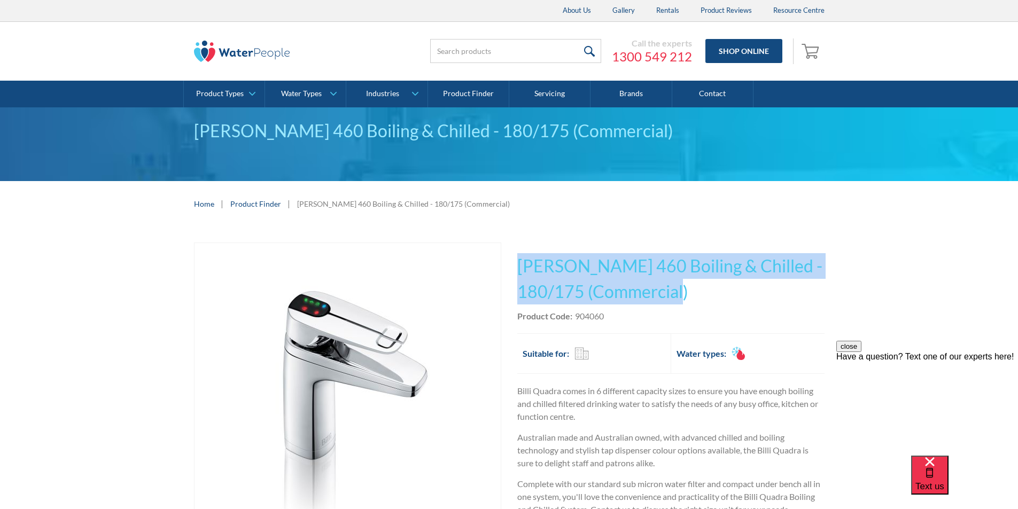
drag, startPoint x: 714, startPoint y: 295, endPoint x: 522, endPoint y: 267, distance: 193.5
click at [520, 267] on h1 "Billi Quadra 460 Boiling & Chilled - 180/175 (Commercial)" at bounding box center [671, 278] width 307 height 51
copy h1 "Billi Quadra 460 Boiling & Chilled - 180/175 (Commercial)"
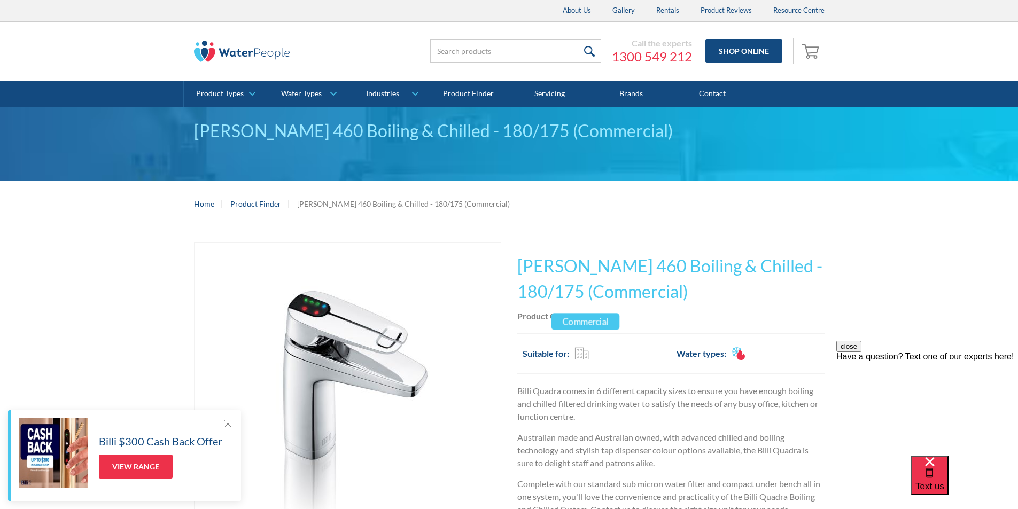
click at [612, 318] on div "Commercial" at bounding box center [586, 321] width 68 height 17
click at [638, 314] on div "Product Code: 904060" at bounding box center [671, 316] width 307 height 13
drag, startPoint x: 611, startPoint y: 314, endPoint x: 575, endPoint y: 319, distance: 36.1
click at [575, 319] on div "Product Code: 904060" at bounding box center [671, 316] width 307 height 13
copy div "904060"
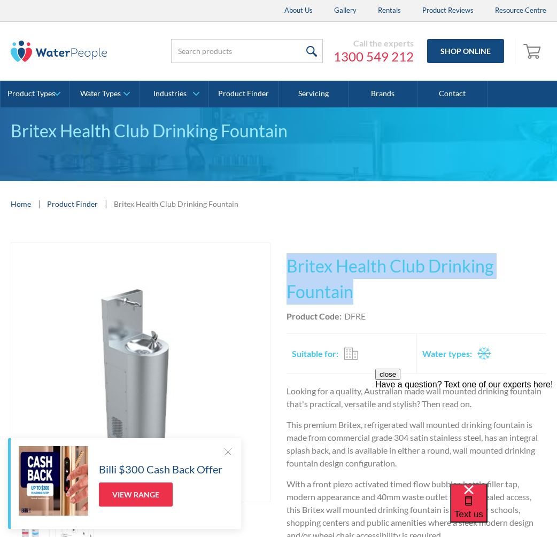
drag, startPoint x: 356, startPoint y: 294, endPoint x: 290, endPoint y: 261, distance: 73.9
click at [290, 261] on h1 "Britex Health Club Drinking Fountain" at bounding box center [417, 278] width 260 height 51
copy h1 "Britex Health Club Drinking Fountain"
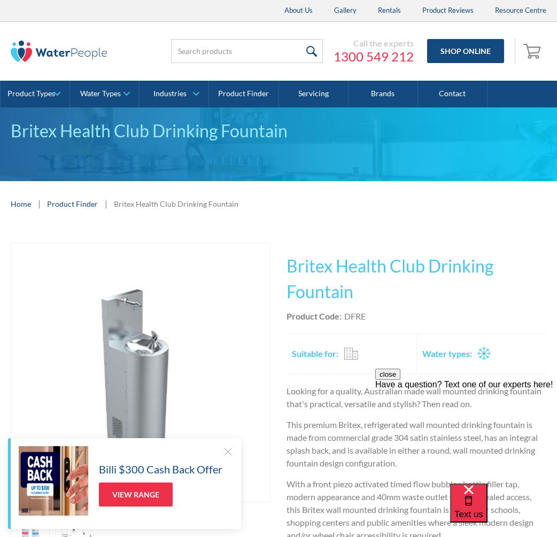
click at [370, 318] on div "Product Code: DFRE" at bounding box center [417, 316] width 260 height 13
drag, startPoint x: 370, startPoint y: 316, endPoint x: 348, endPoint y: 316, distance: 22.5
click at [346, 314] on div "Product Code: DFRE" at bounding box center [417, 316] width 260 height 13
copy div "DFRE"
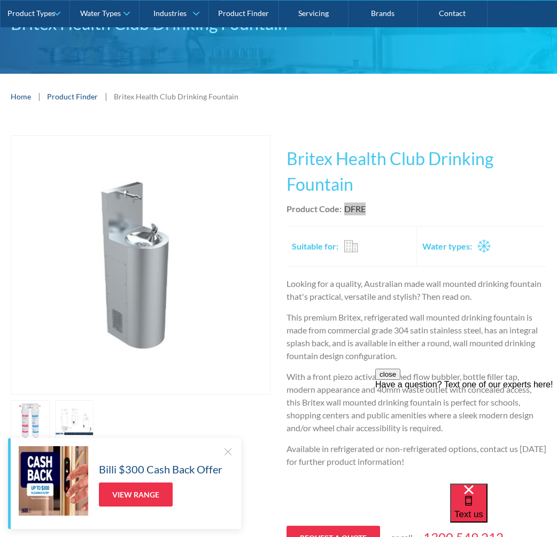
scroll to position [160, 0]
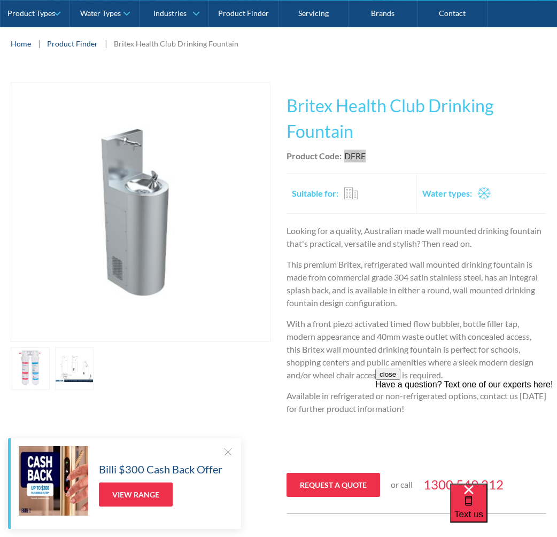
drag, startPoint x: 455, startPoint y: 372, endPoint x: 320, endPoint y: 310, distance: 148.8
click at [375, 369] on html "close Have a question? Text one of our experts here!" at bounding box center [466, 433] width 182 height 128
click at [345, 355] on p "With a front piezo activated timed flow bubbler, bottle filler tap, modern appe…" at bounding box center [417, 350] width 260 height 64
click at [400, 378] on div "close Have a question? Text one of our experts here!" at bounding box center [466, 433] width 182 height 128
click at [429, 378] on div "close Have a question? Text one of our experts here!" at bounding box center [466, 433] width 182 height 128
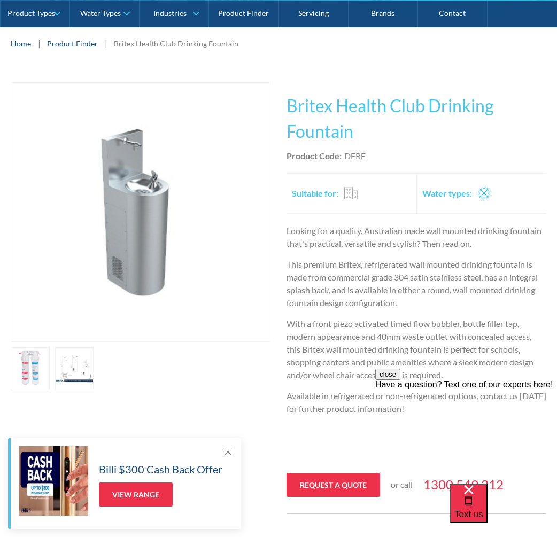
click at [437, 374] on div "close Have a question? Text one of our experts here!" at bounding box center [466, 433] width 182 height 128
click at [439, 376] on div "close Have a question? Text one of our experts here!" at bounding box center [466, 433] width 182 height 128
click at [446, 371] on div "close Have a question? Text one of our experts here!" at bounding box center [466, 433] width 182 height 128
drag, startPoint x: 437, startPoint y: 375, endPoint x: 328, endPoint y: 287, distance: 140.2
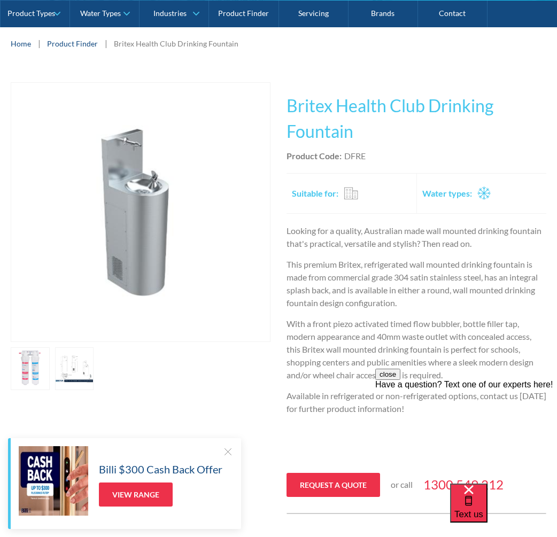
click at [375, 369] on html "close Have a question? Text one of our experts here!" at bounding box center [466, 433] width 182 height 128
click at [301, 185] on div "Suitable for: Residential Commercial Travel" at bounding box center [353, 193] width 122 height 34
drag, startPoint x: 291, startPoint y: 124, endPoint x: 345, endPoint y: 130, distance: 54.3
click at [345, 130] on h1 "Britex Health Club Drinking Fountain" at bounding box center [417, 118] width 260 height 51
click at [441, 379] on div "close Have a question? Text one of our experts here!" at bounding box center [466, 433] width 182 height 128
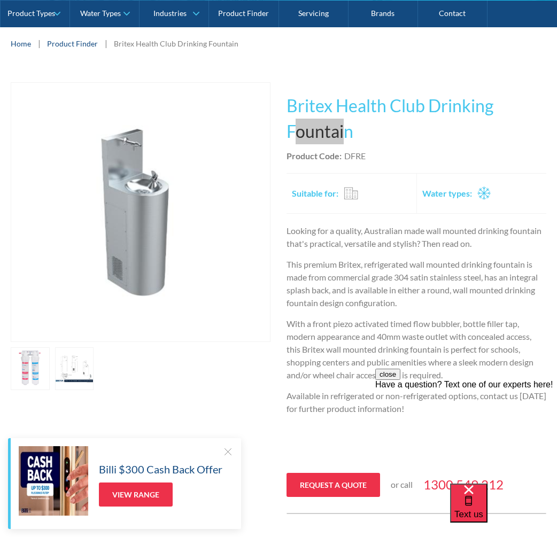
drag, startPoint x: 447, startPoint y: 374, endPoint x: 322, endPoint y: 270, distance: 162.4
click at [375, 369] on html "close Have a question? Text one of our experts here!" at bounding box center [466, 433] width 182 height 128
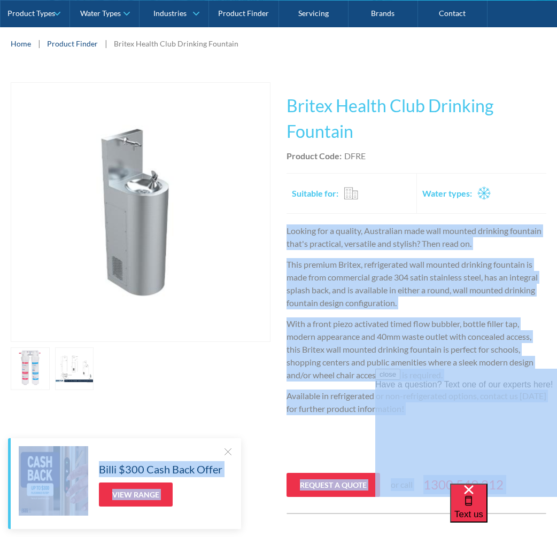
drag, startPoint x: 658, startPoint y: 596, endPoint x: 444, endPoint y: 376, distance: 306.6
copy div "Looking for a quality, Australian made wall mounted drinking fountain that's pr…"
click at [155, 238] on img "open lightbox" at bounding box center [140, 212] width 259 height 259
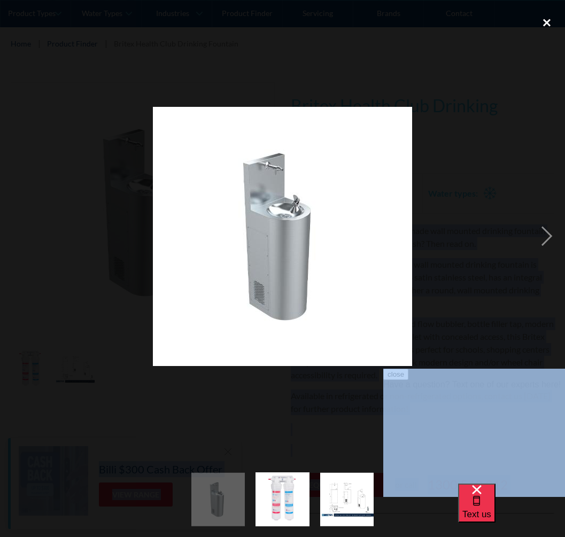
click at [545, 19] on div "close lightbox" at bounding box center [547, 23] width 36 height 24
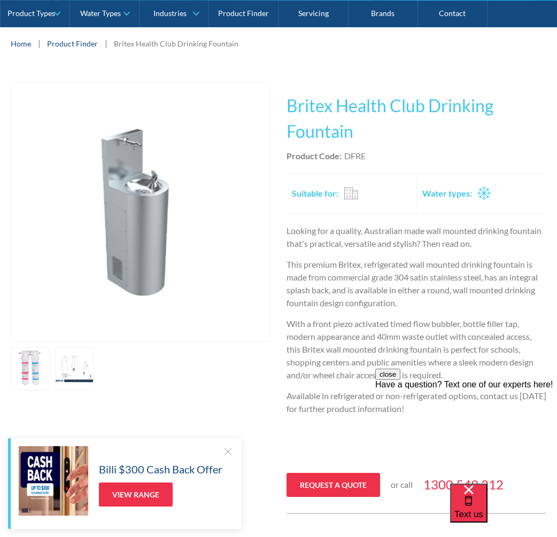
drag, startPoint x: 35, startPoint y: 358, endPoint x: 194, endPoint y: 357, distance: 159.3
click at [199, 353] on div at bounding box center [141, 368] width 260 height 43
click at [35, 367] on link "open lightbox" at bounding box center [30, 368] width 39 height 43
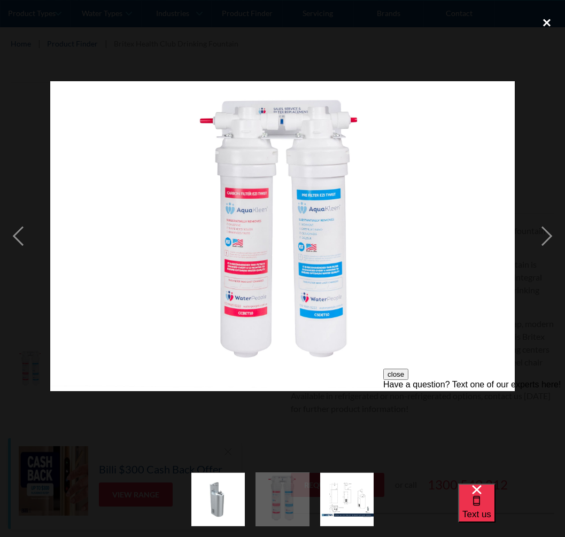
click at [547, 25] on div "close lightbox" at bounding box center [547, 23] width 36 height 24
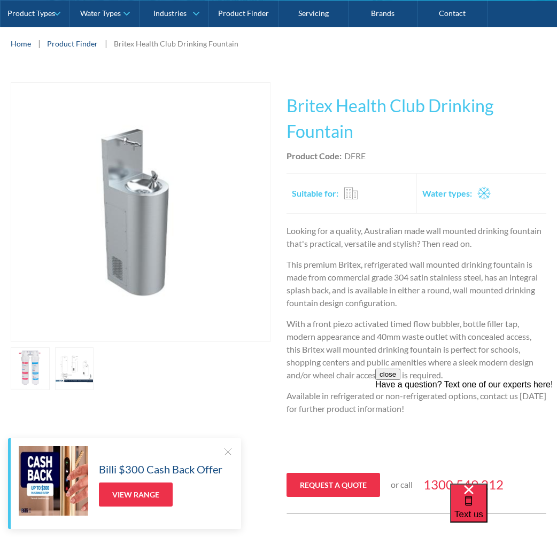
click at [69, 366] on link "open lightbox" at bounding box center [74, 368] width 39 height 43
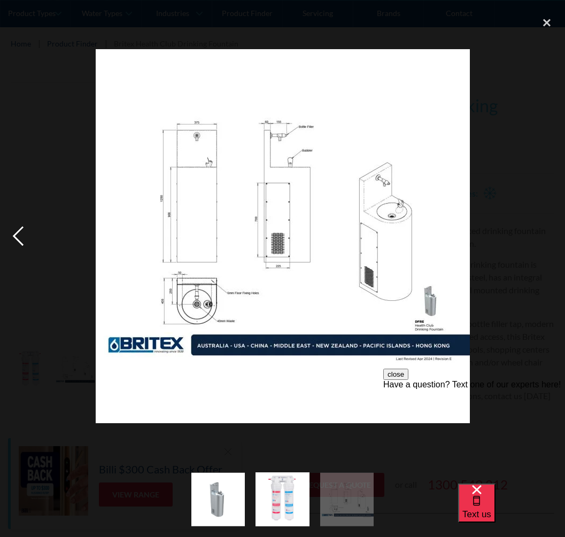
drag, startPoint x: 17, startPoint y: 241, endPoint x: 21, endPoint y: 237, distance: 5.7
click at [18, 239] on div "previous image" at bounding box center [18, 236] width 36 height 451
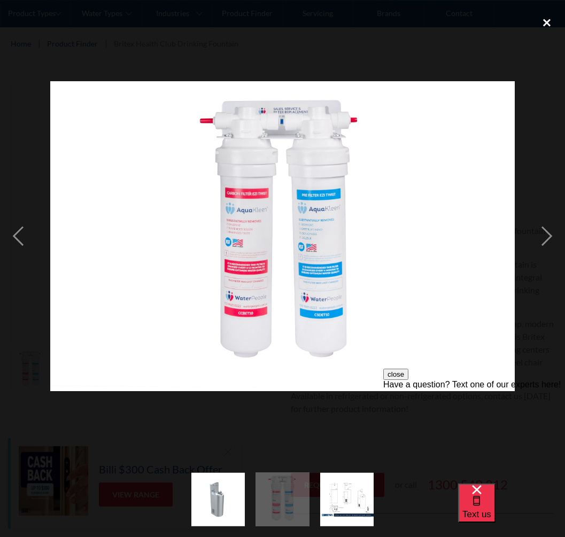
click at [547, 26] on div "close lightbox" at bounding box center [547, 23] width 36 height 24
